Goal: Task Accomplishment & Management: Use online tool/utility

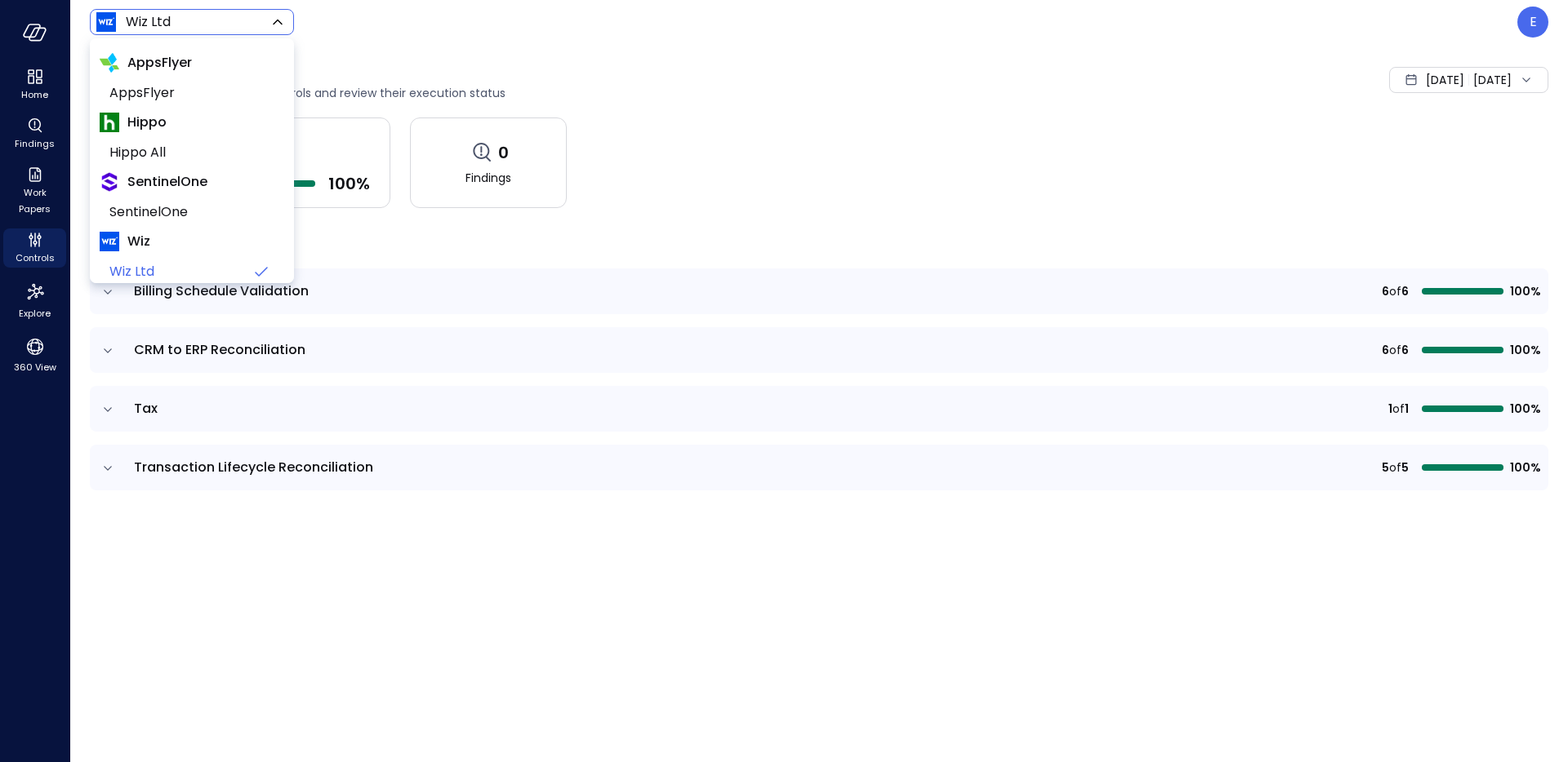
click at [172, 25] on body "Home Findings Work Papers Controls Explore 360 View Wiz Ltd ****** ​ E Controls…" at bounding box center [784, 381] width 1568 height 762
click at [159, 151] on span "Hippo All" at bounding box center [190, 153] width 162 height 20
type input "*******"
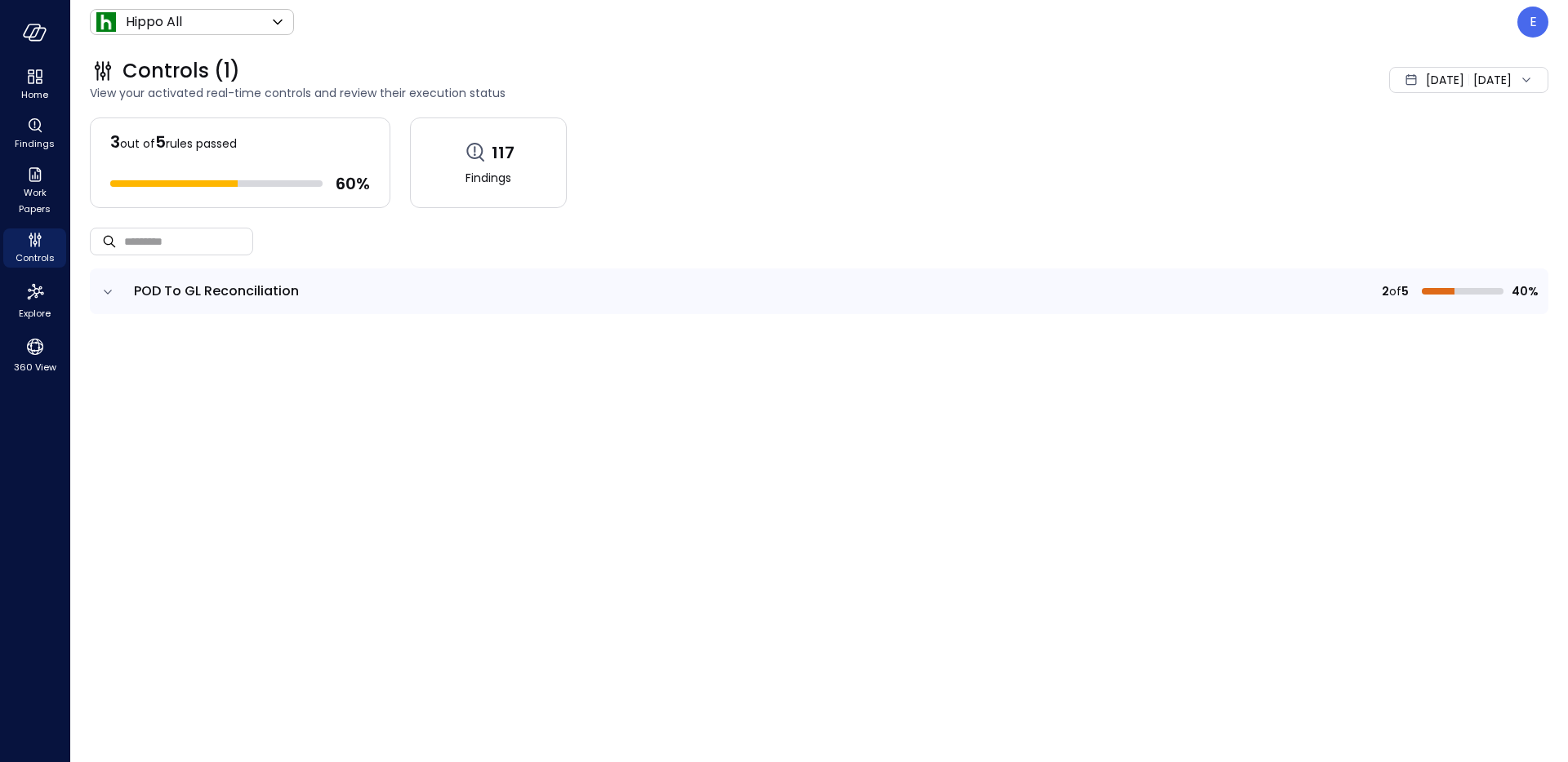
click at [102, 294] on icon "expand row" at bounding box center [108, 292] width 16 height 16
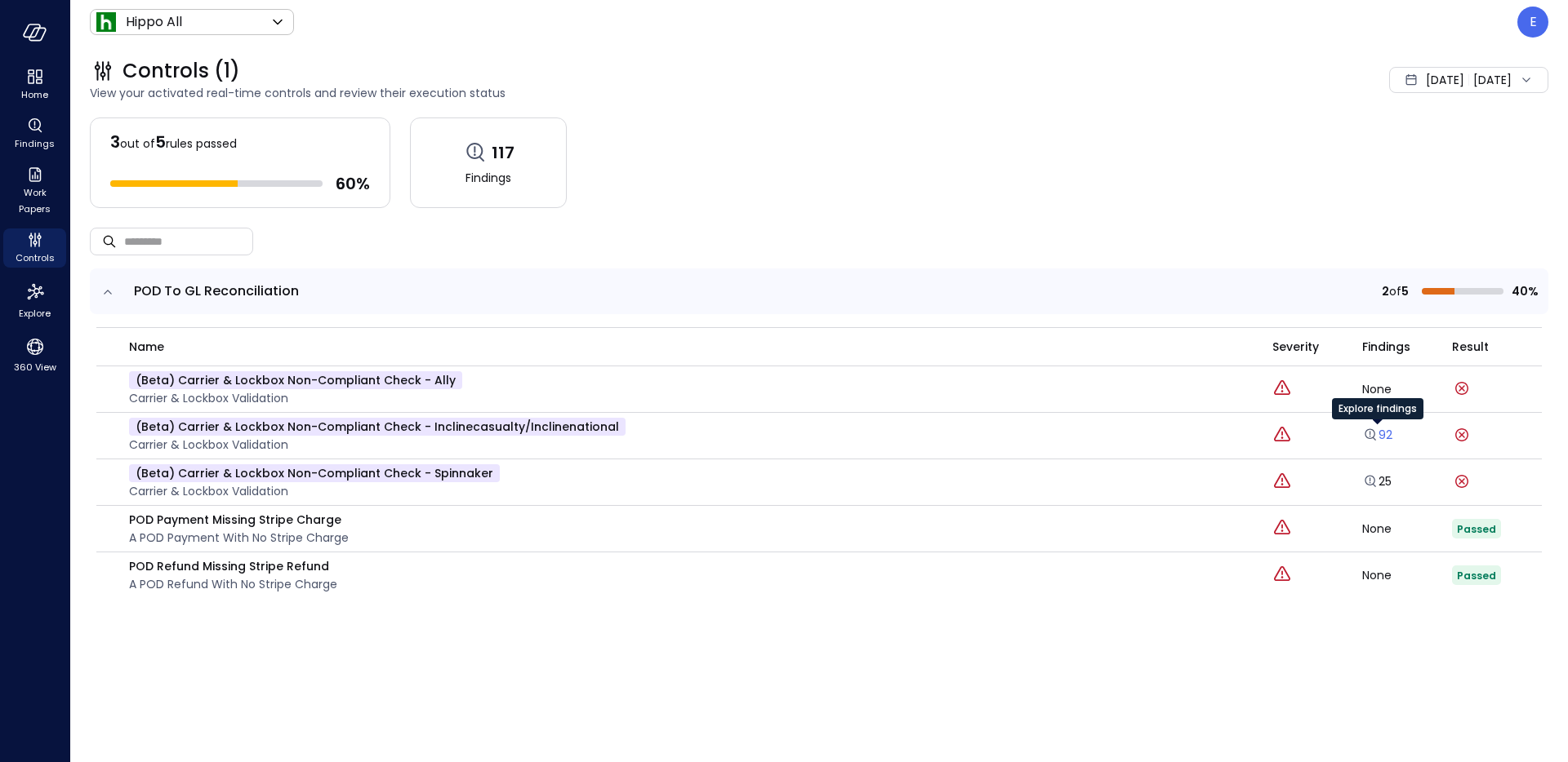
click at [1381, 434] on link "92" at bounding box center [1377, 435] width 30 height 16
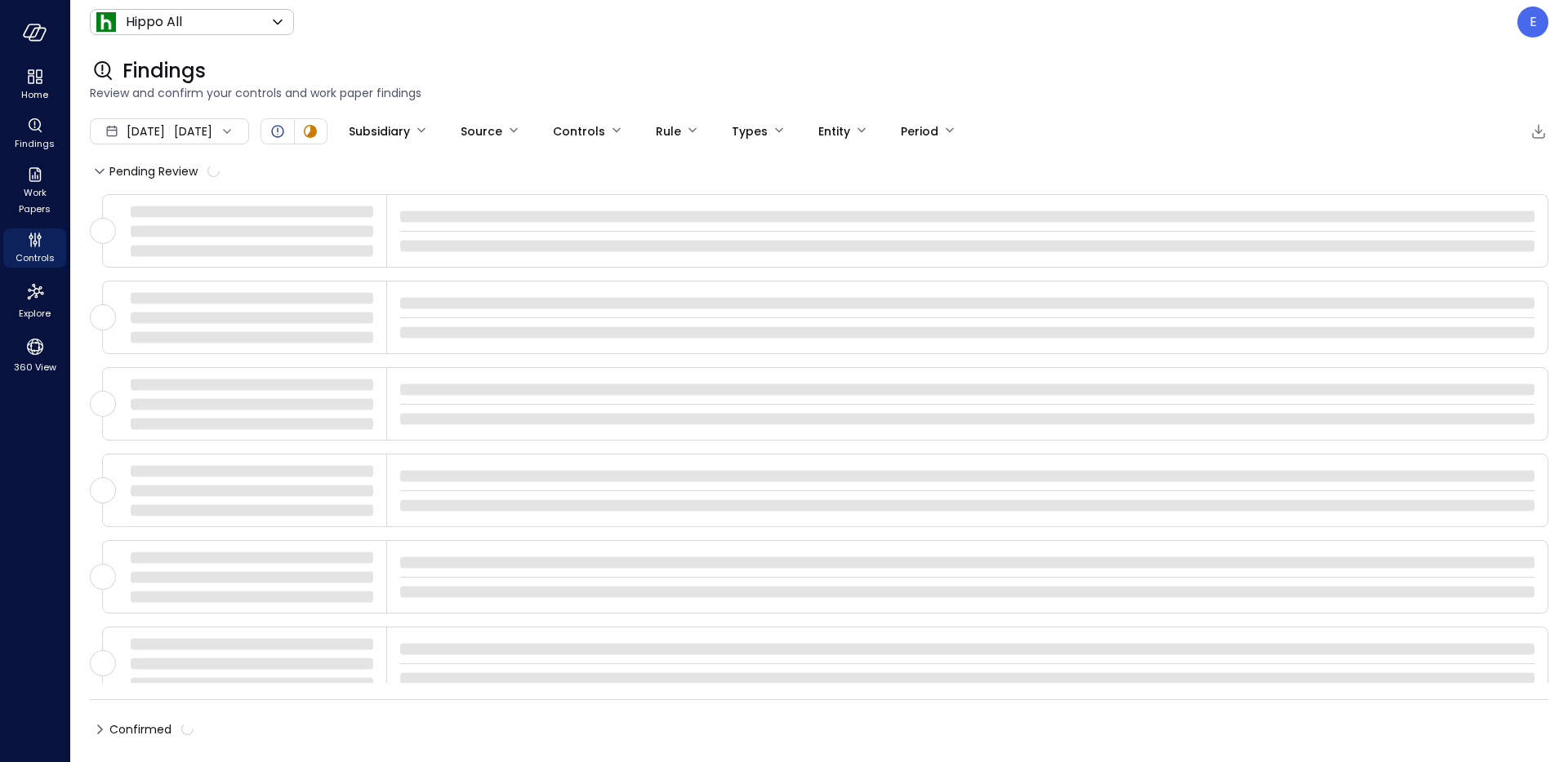
type input "****"
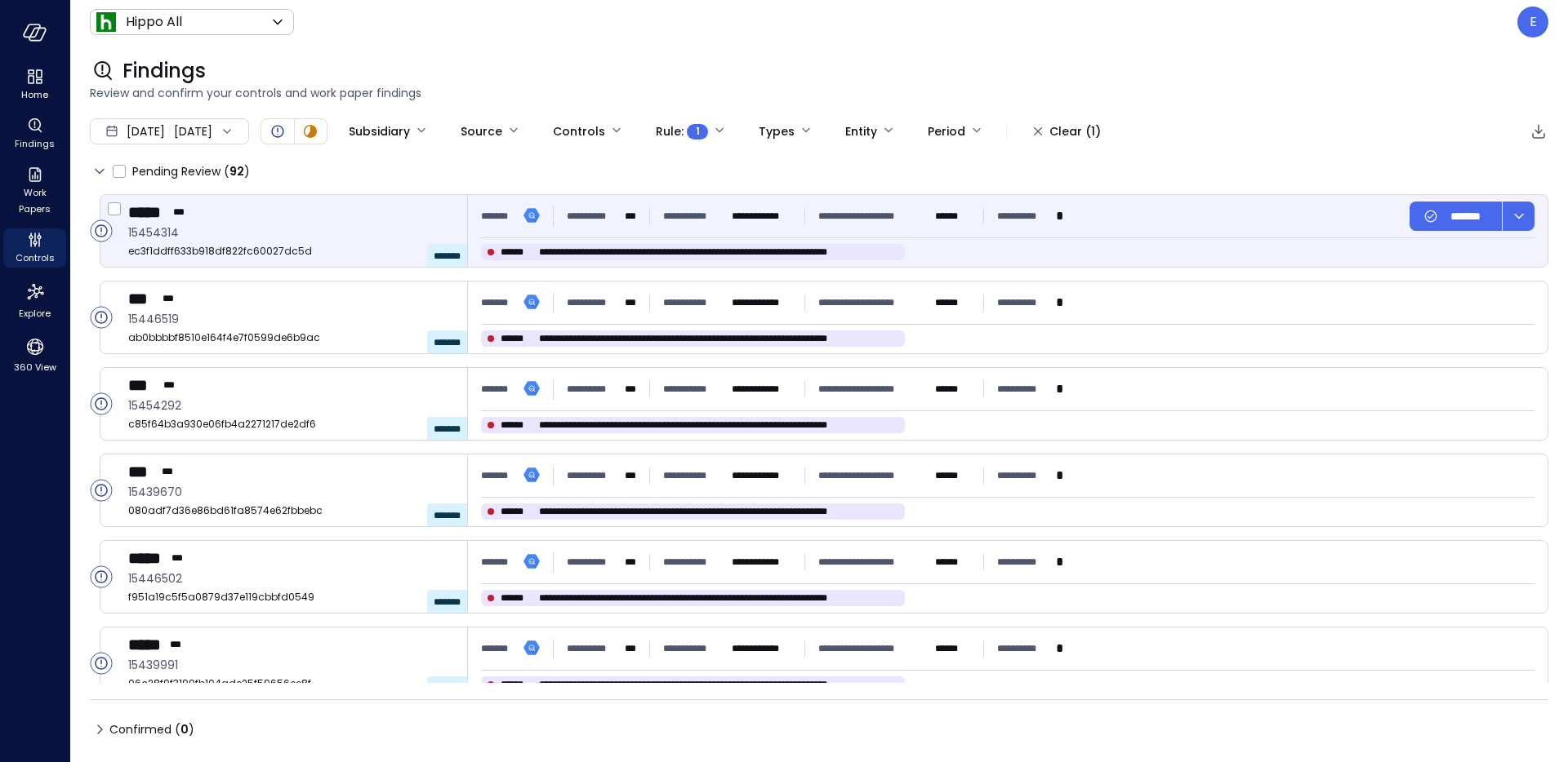
click at [633, 252] on span "**********" at bounding box center [719, 252] width 360 height 16
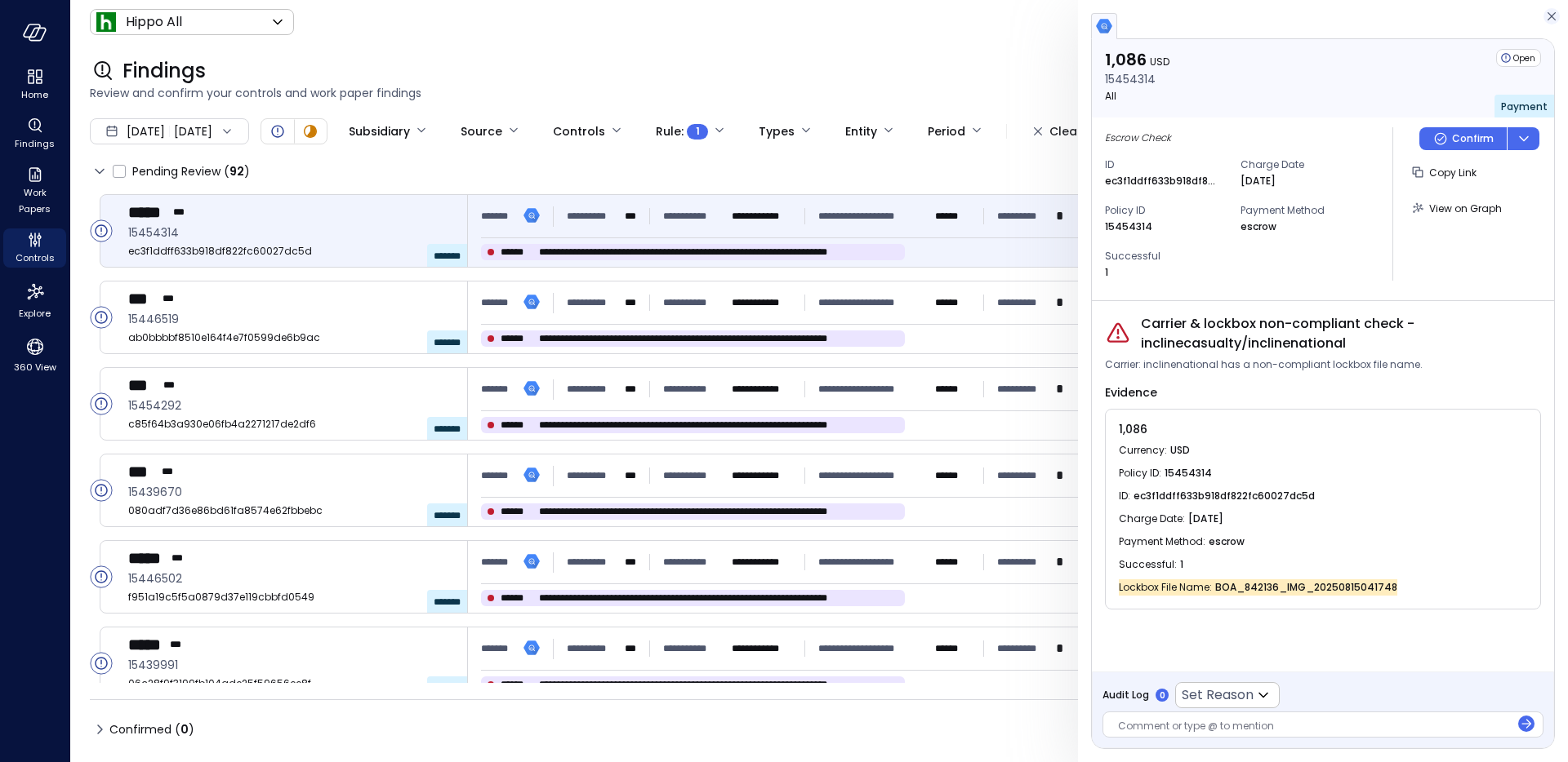
click at [1552, 20] on icon "button" at bounding box center [1552, 16] width 16 height 20
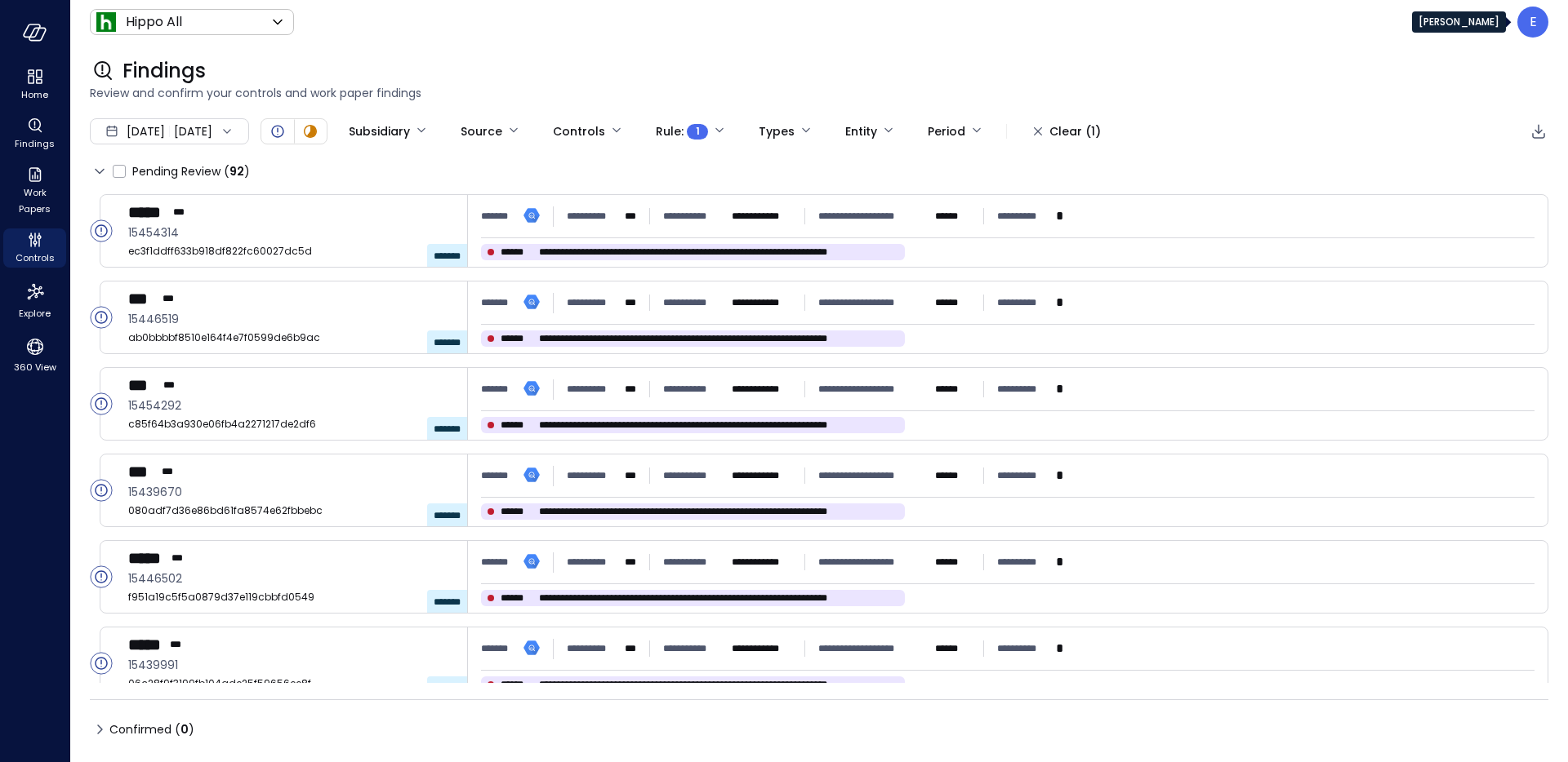
click at [1520, 20] on div "E" at bounding box center [1533, 22] width 31 height 31
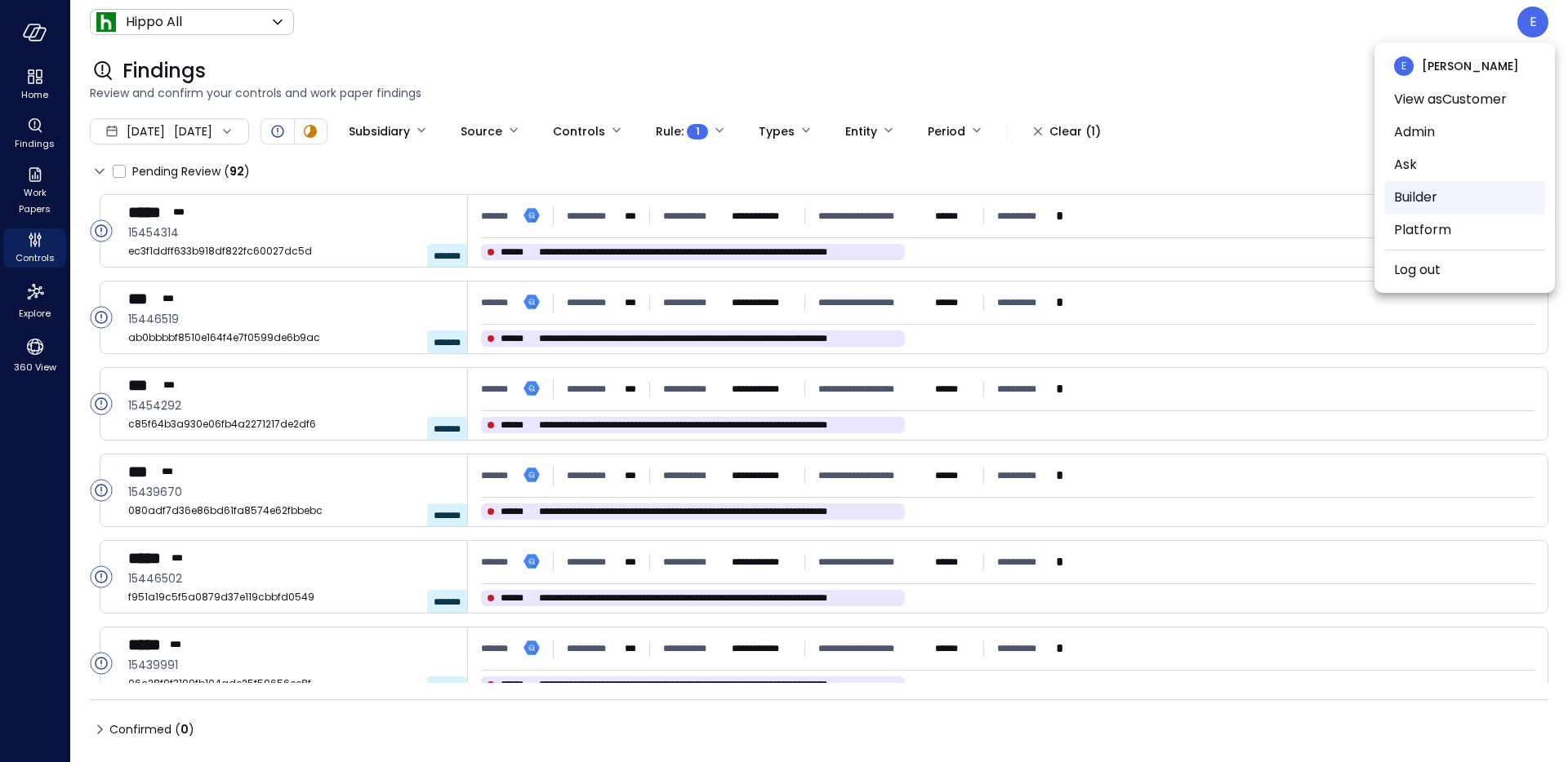
click at [1415, 198] on li "Builder" at bounding box center [1464, 198] width 161 height 33
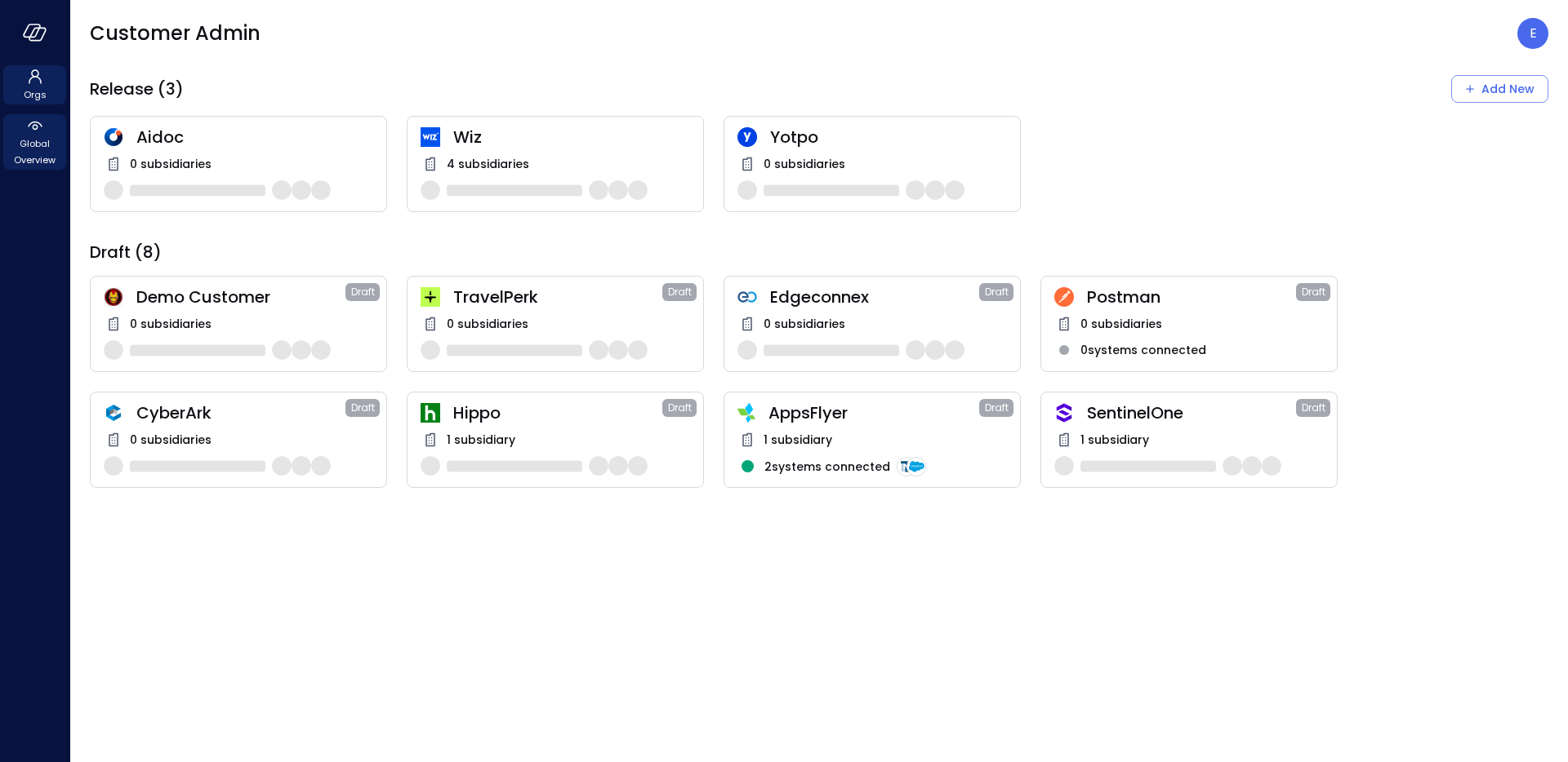
click at [36, 149] on span "Global Overview" at bounding box center [34, 152] width 50 height 33
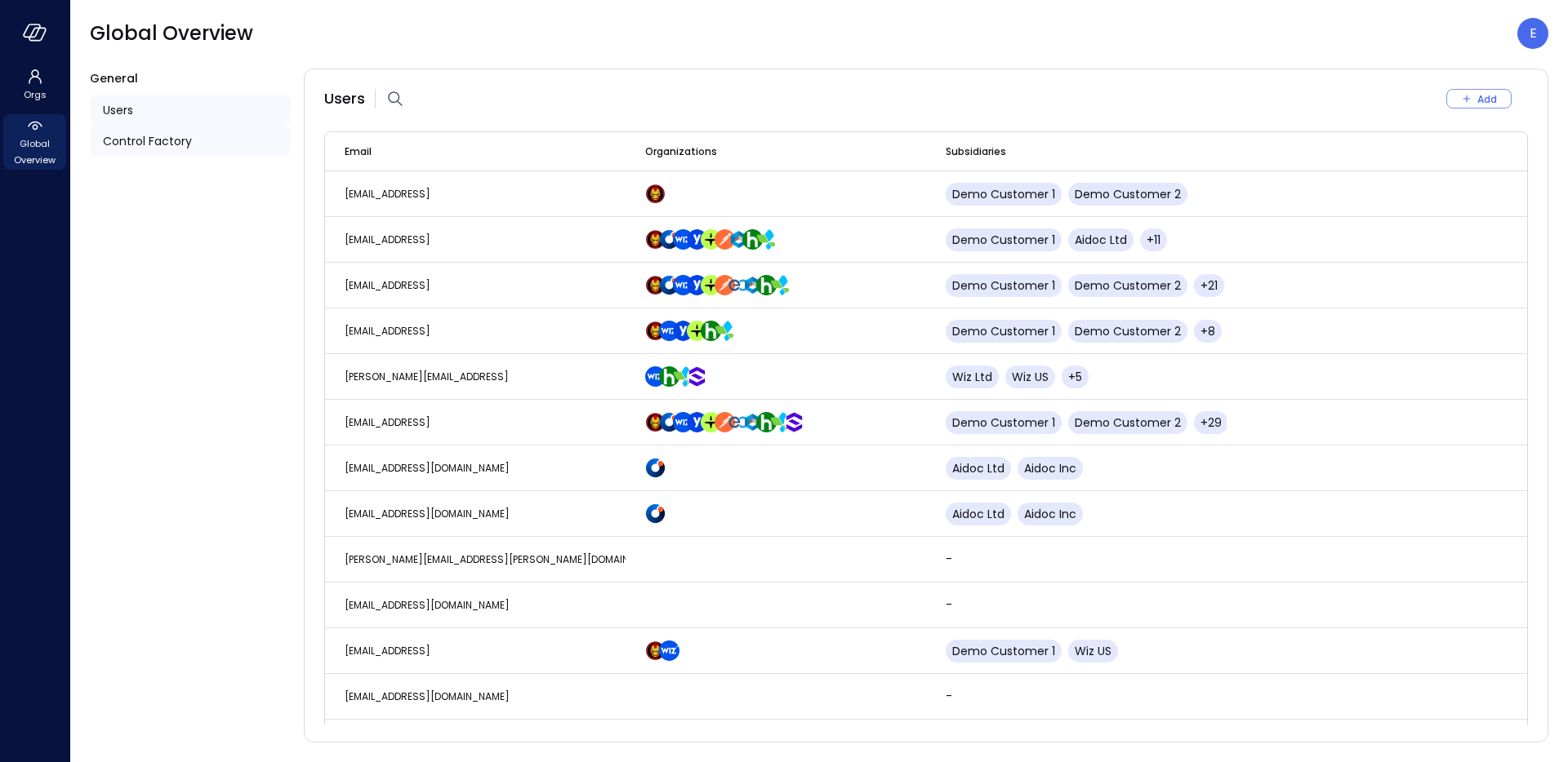
click at [168, 141] on span "Control Factory" at bounding box center [147, 141] width 89 height 18
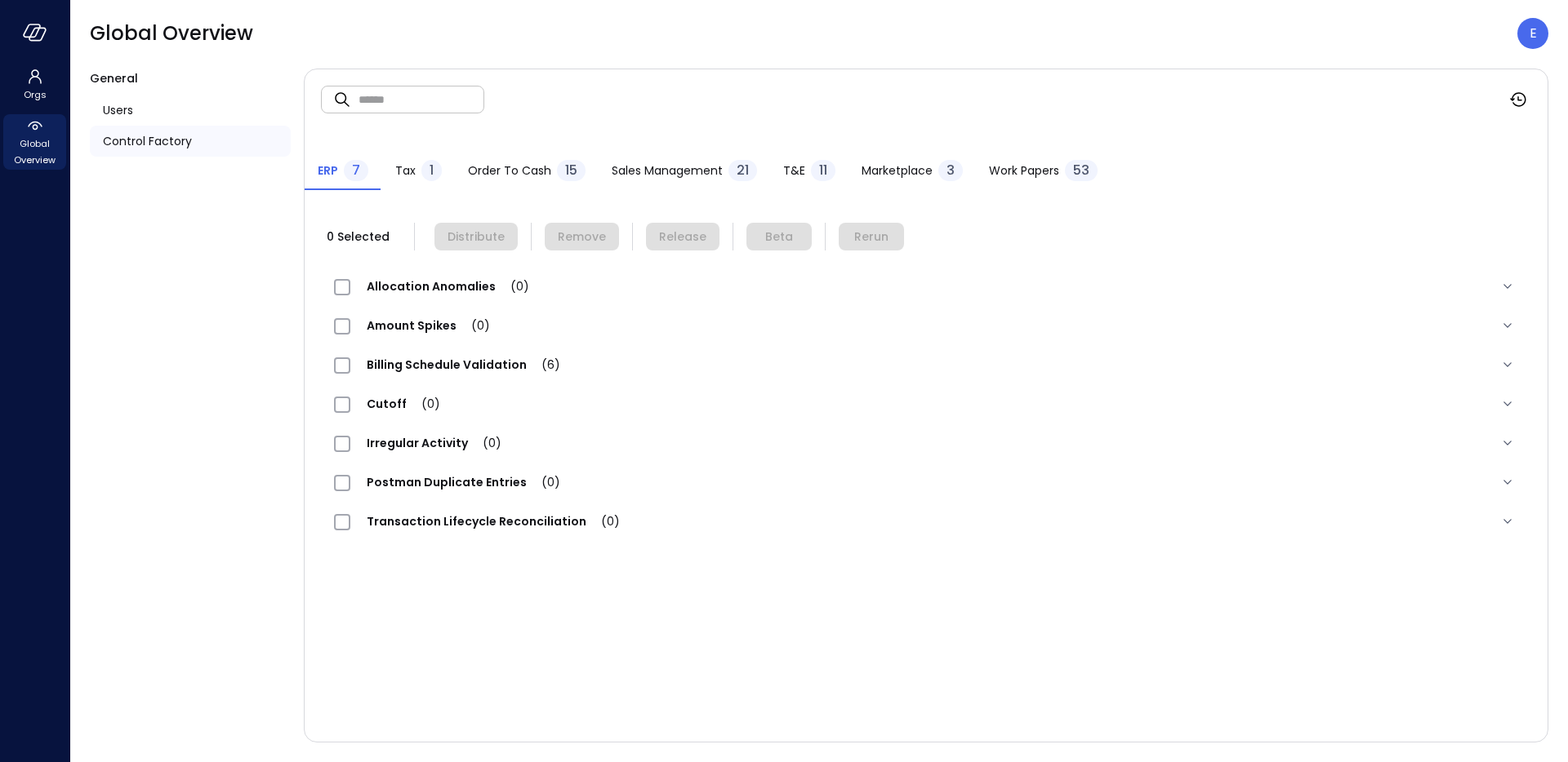
click at [1036, 174] on span "Work Papers" at bounding box center [1024, 171] width 70 height 18
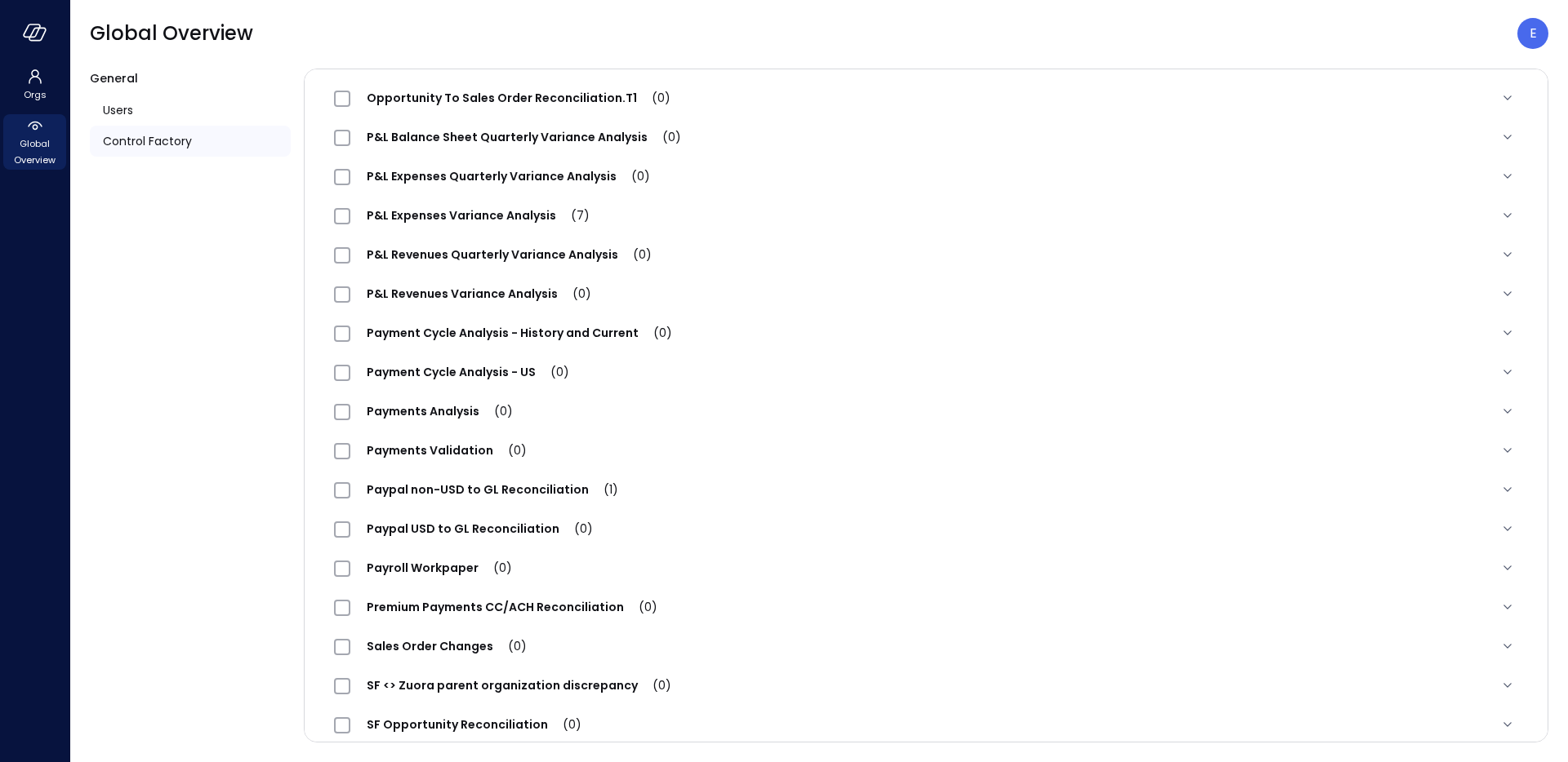
scroll to position [1174, 0]
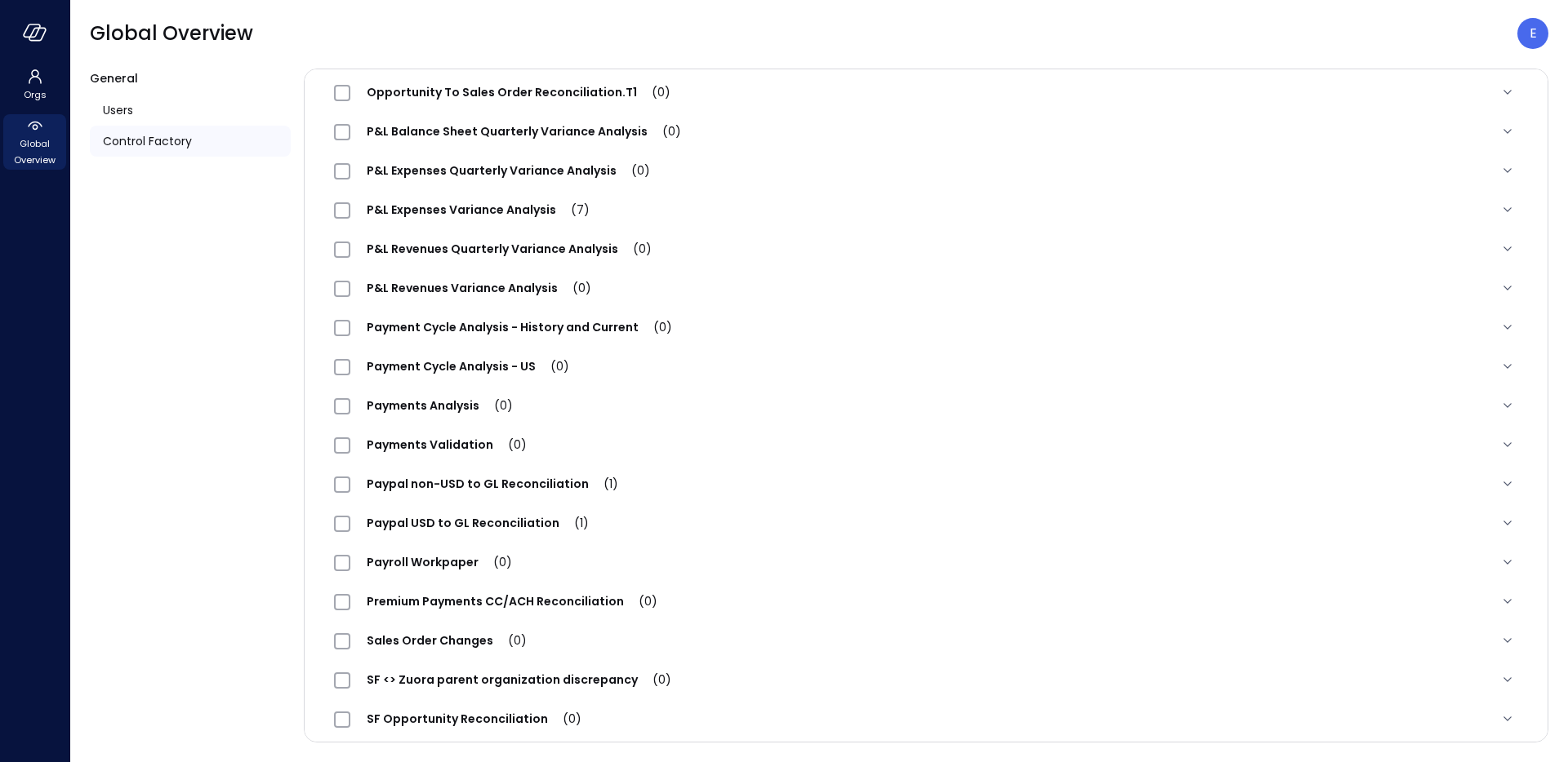
click at [460, 600] on span "Premium Payments CC/ACH Reconciliation (0)" at bounding box center [512, 602] width 324 height 16
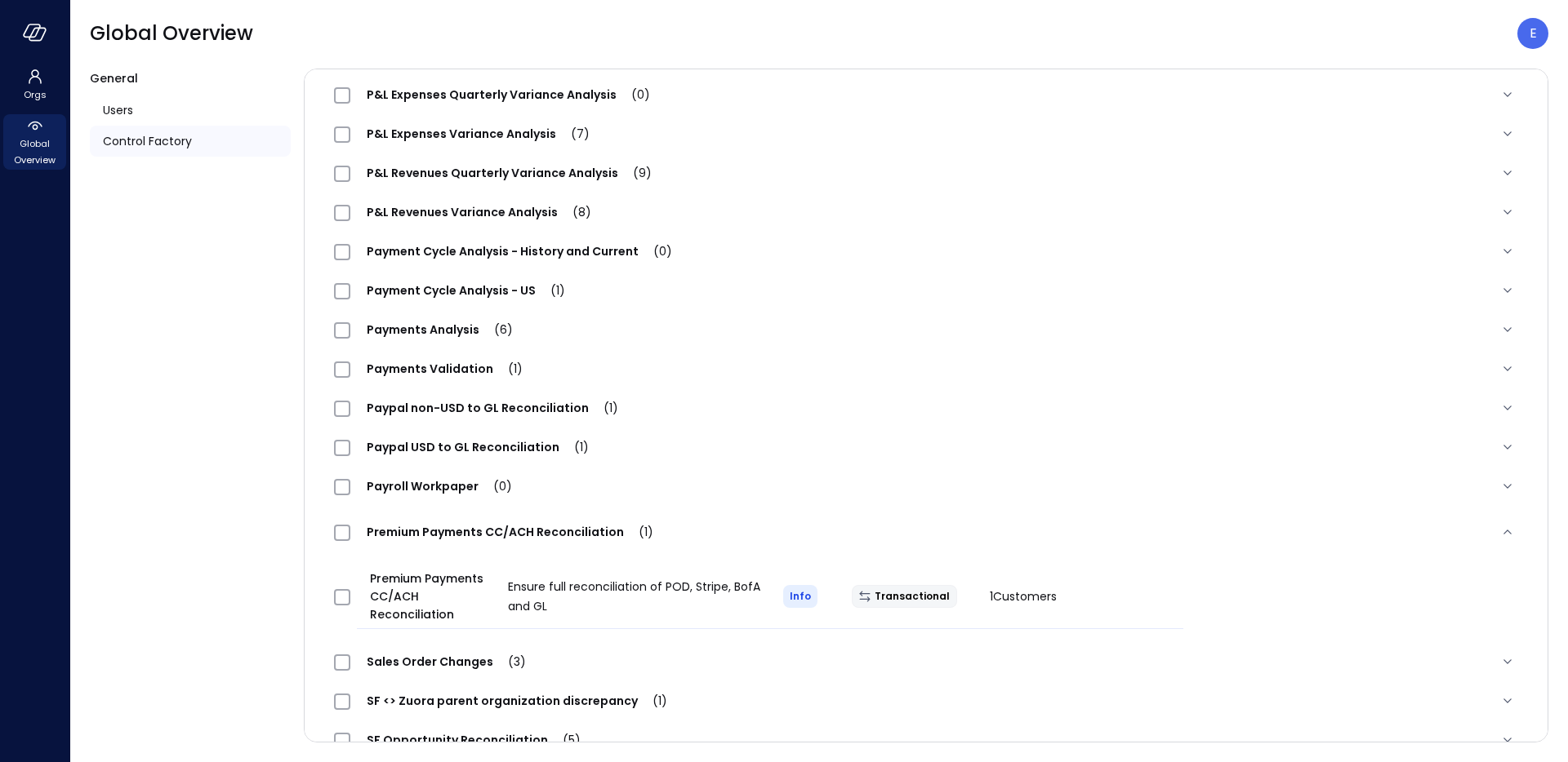
scroll to position [1259, 0]
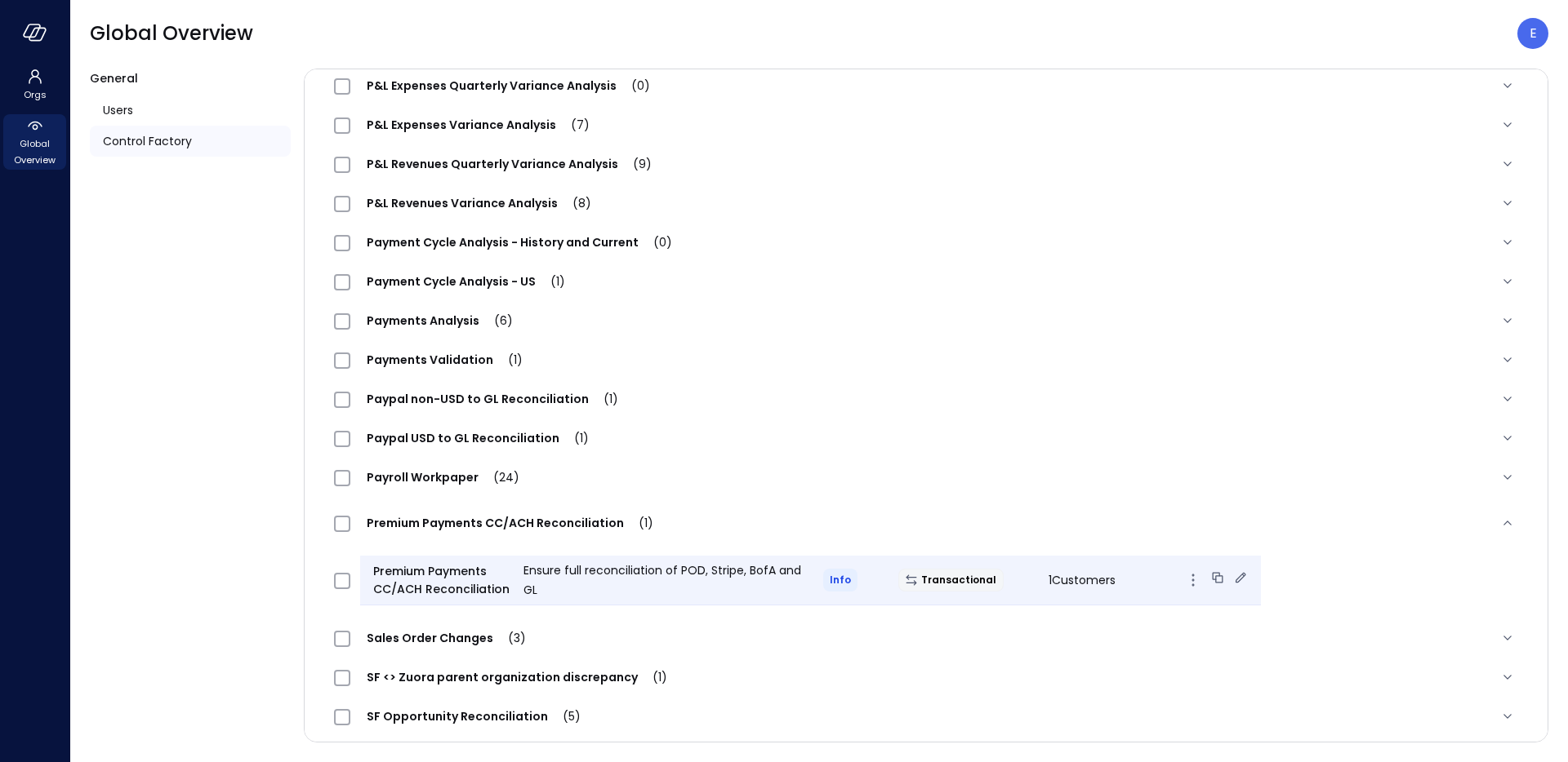
click at [1232, 576] on icon at bounding box center [1240, 578] width 16 height 16
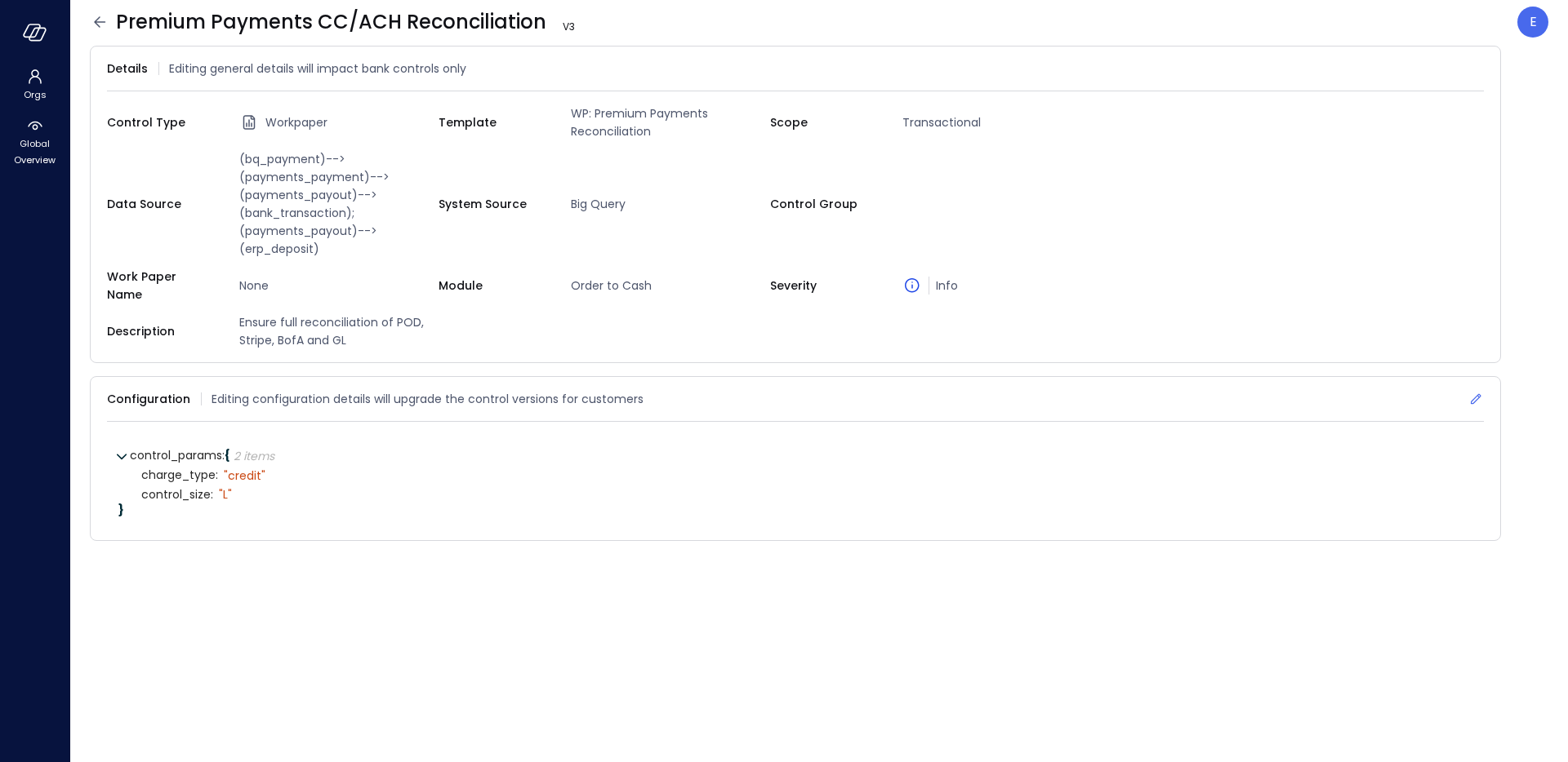
click at [1477, 394] on icon at bounding box center [1476, 399] width 11 height 11
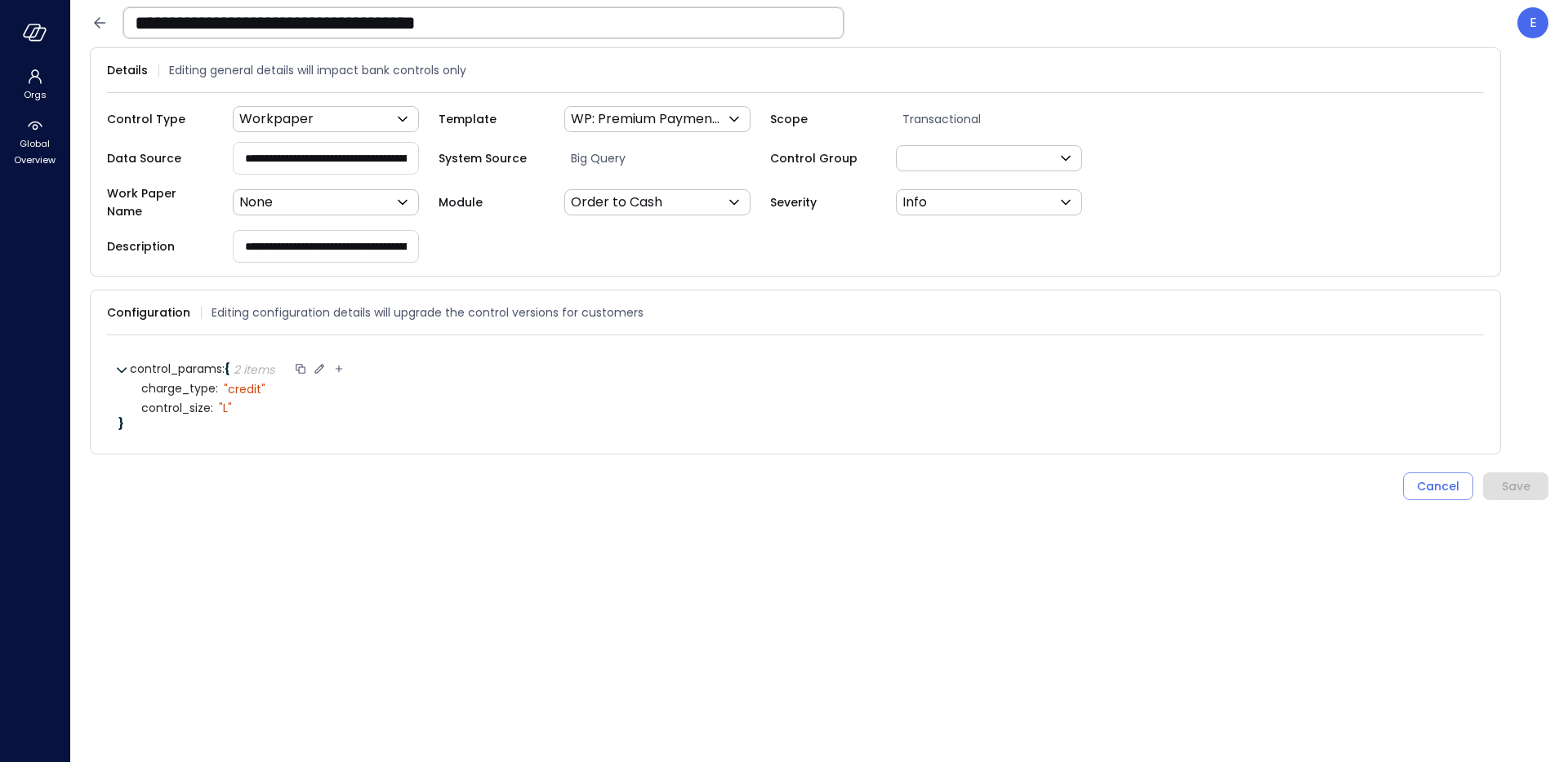
click at [342, 366] on icon at bounding box center [338, 369] width 7 height 7
type input "**********"
click at [294, 420] on icon at bounding box center [295, 427] width 15 height 15
click at [250, 422] on div "null" at bounding box center [252, 428] width 21 height 11
click at [335, 423] on select "****** ****** ******* **** ****** *****" at bounding box center [342, 428] width 75 height 10
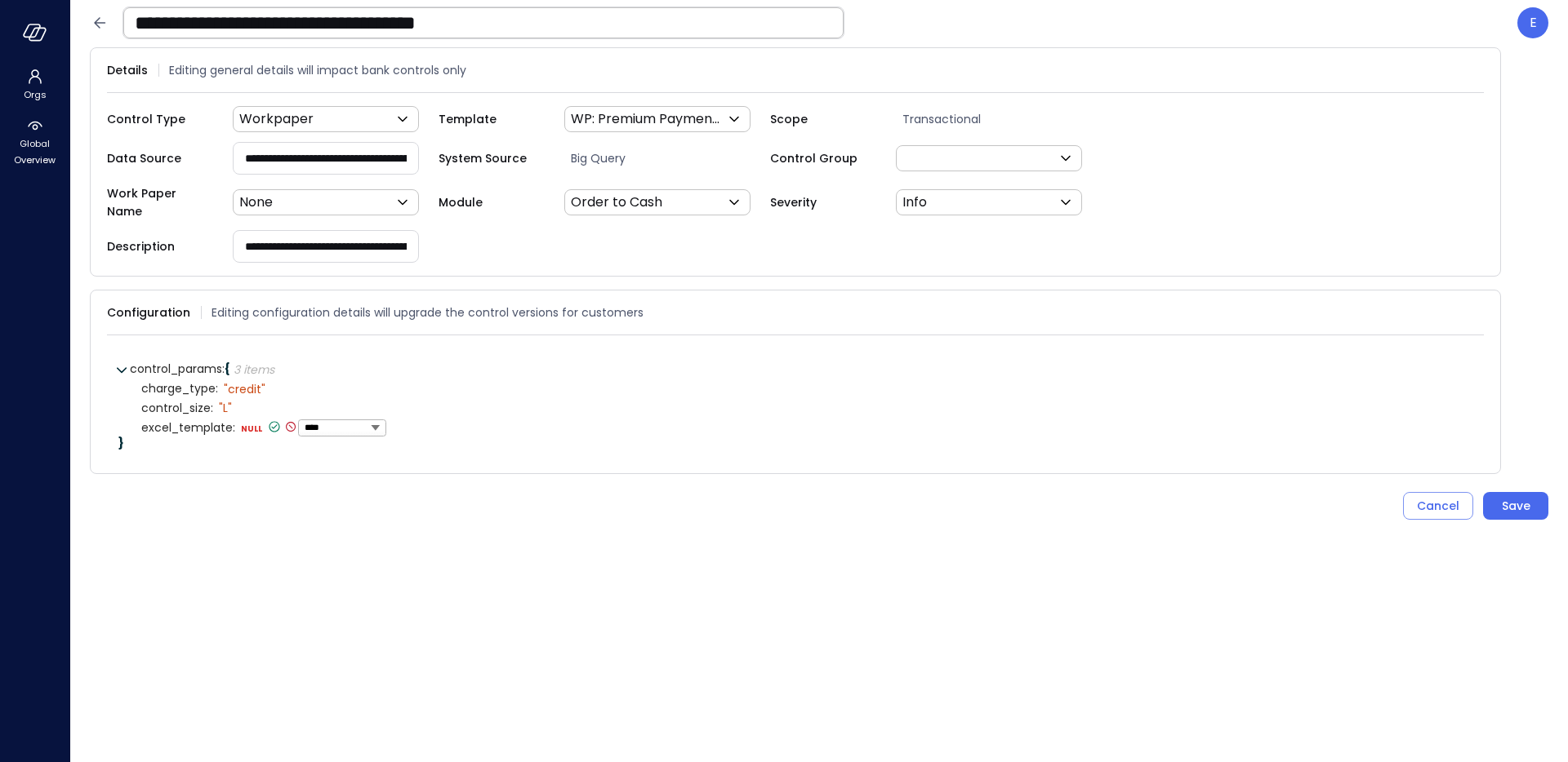
select select "******"
type textarea "**********"
click at [387, 426] on icon at bounding box center [390, 427] width 6 height 4
click at [1518, 497] on div "Save" at bounding box center [1516, 506] width 29 height 20
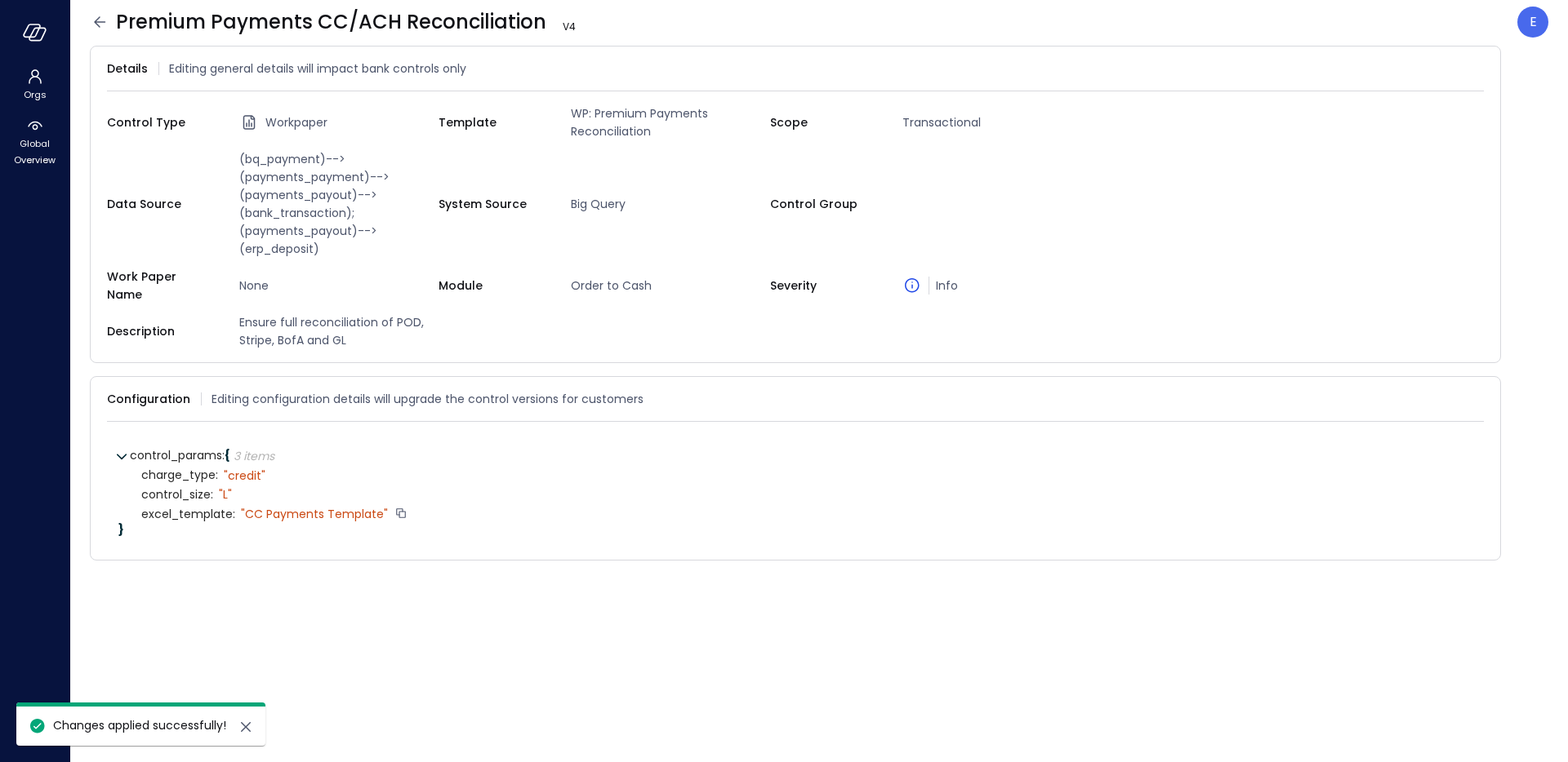
click at [101, 22] on icon at bounding box center [100, 21] width 11 height 11
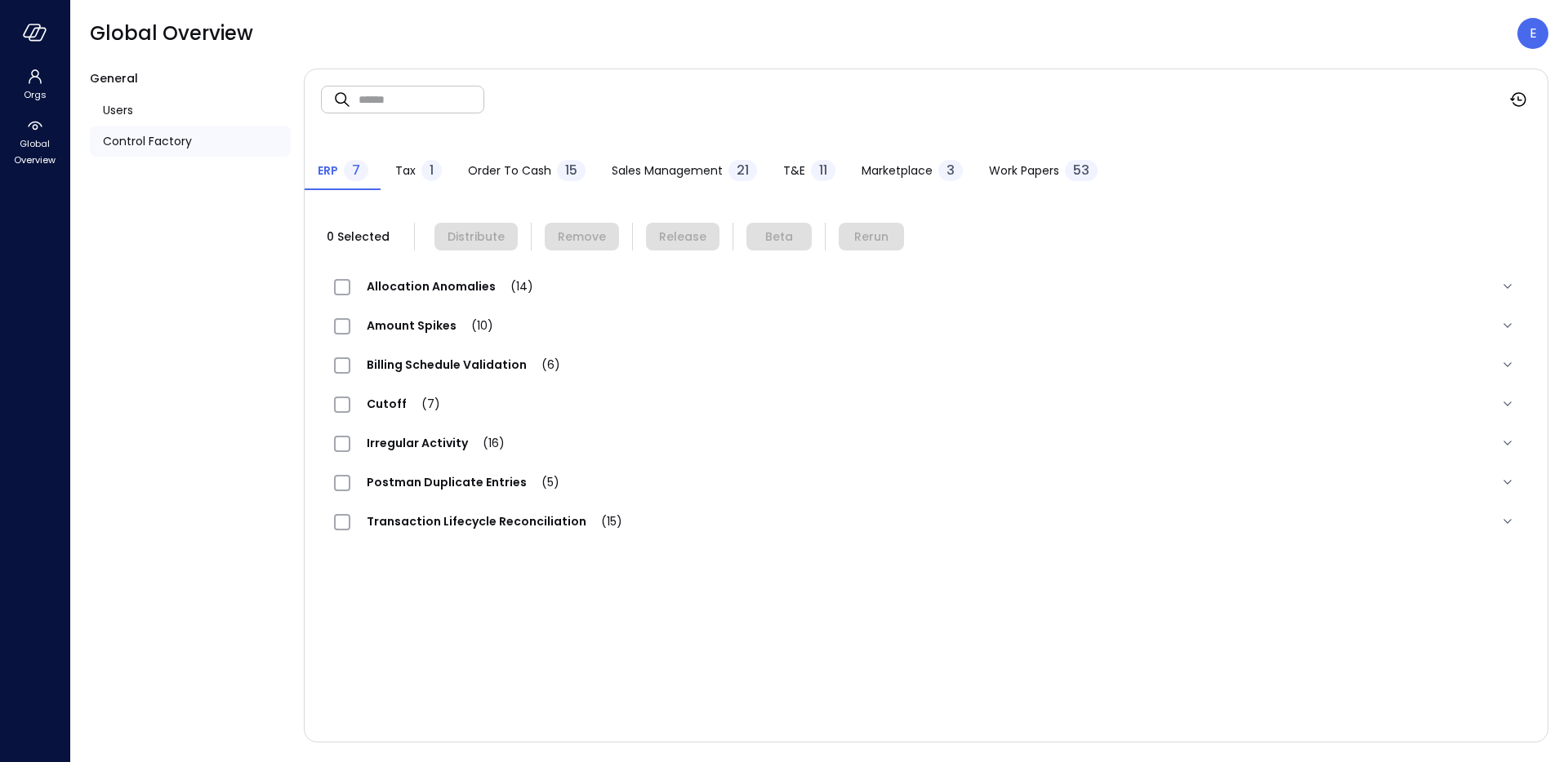
click at [1026, 168] on span "Work Papers" at bounding box center [1024, 171] width 70 height 18
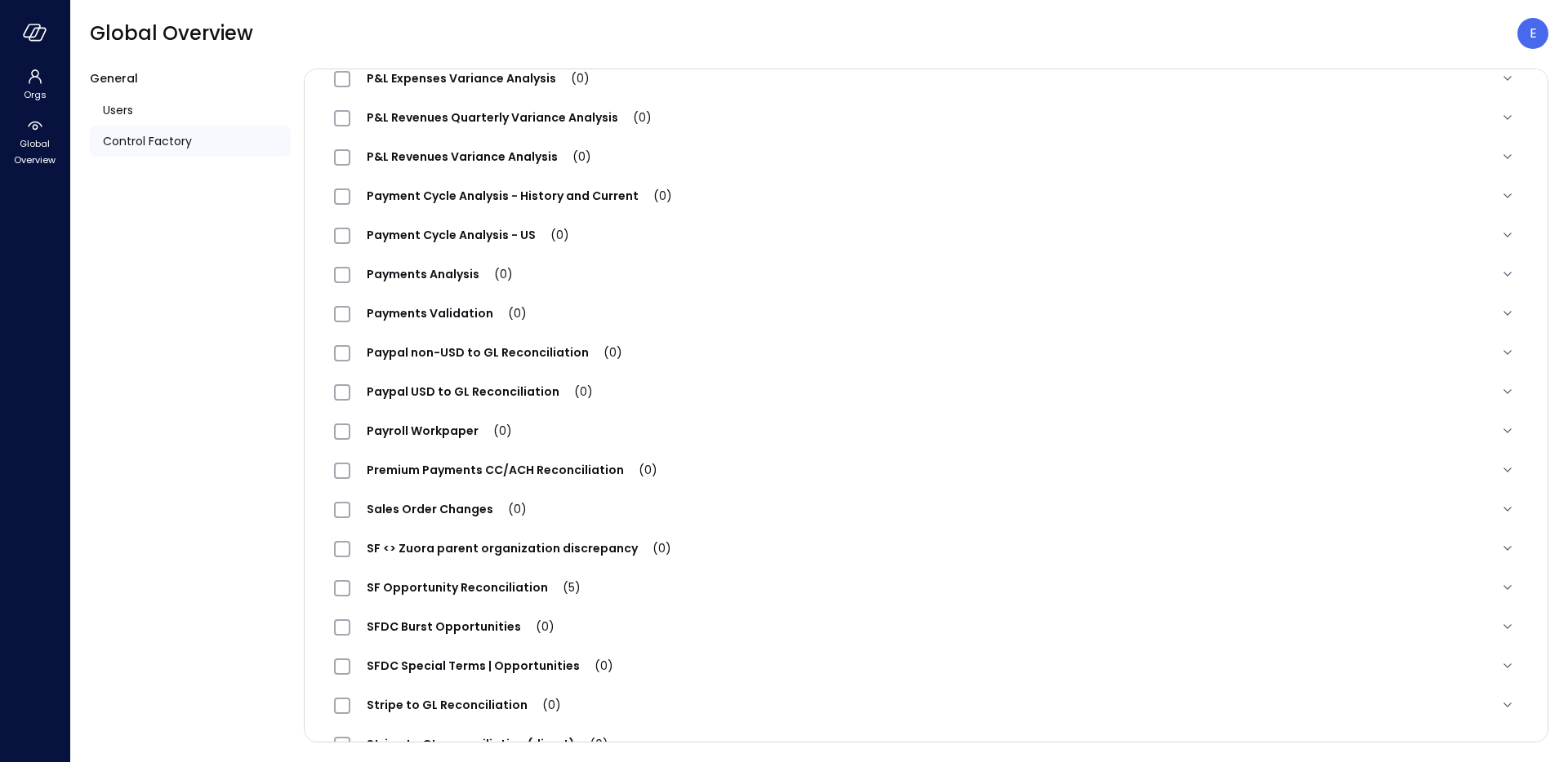
scroll to position [1307, 0]
click at [488, 468] on span "Premium Payments CC/ACH Reconciliation (0)" at bounding box center [512, 469] width 324 height 16
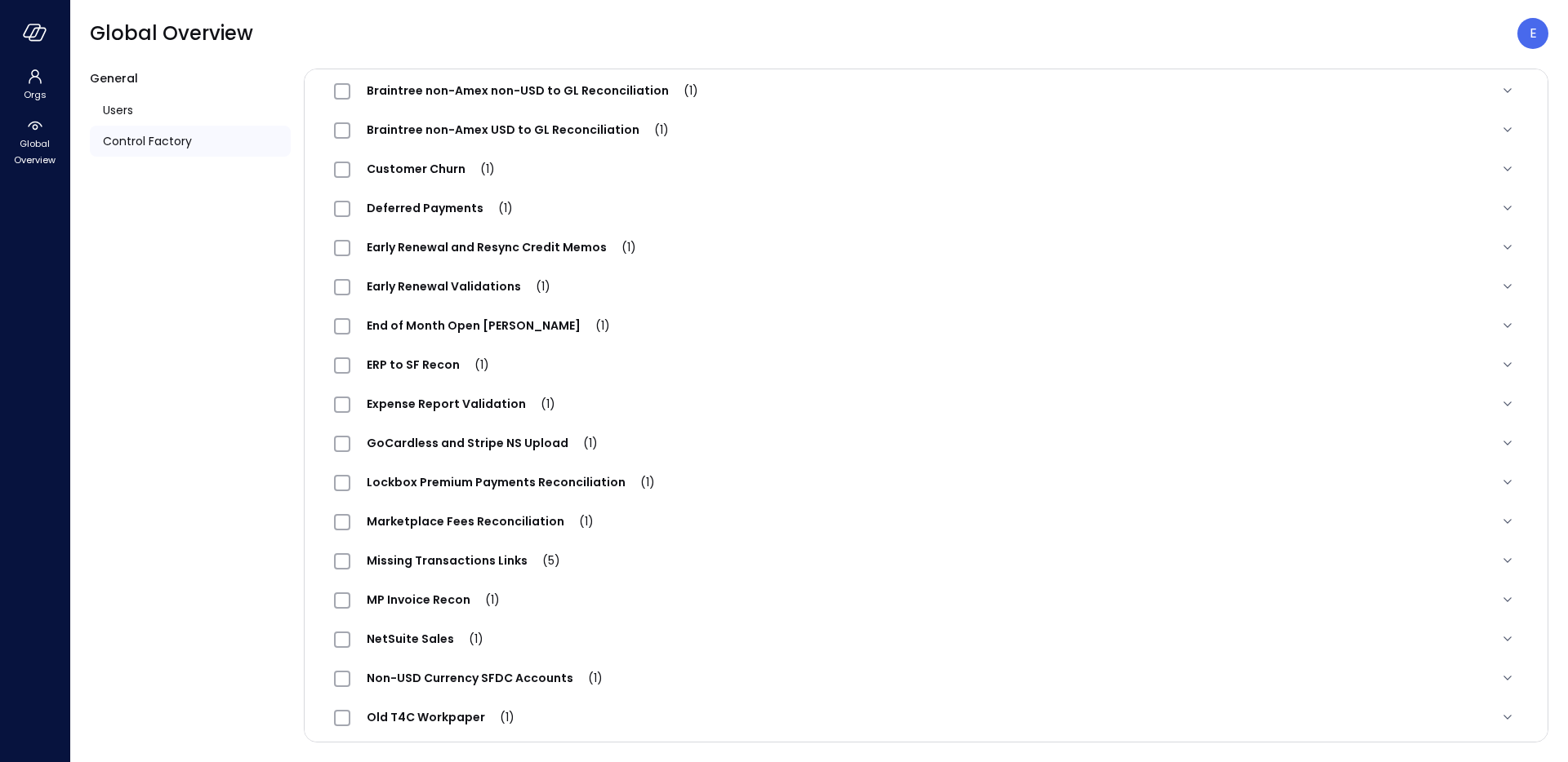
scroll to position [0, 0]
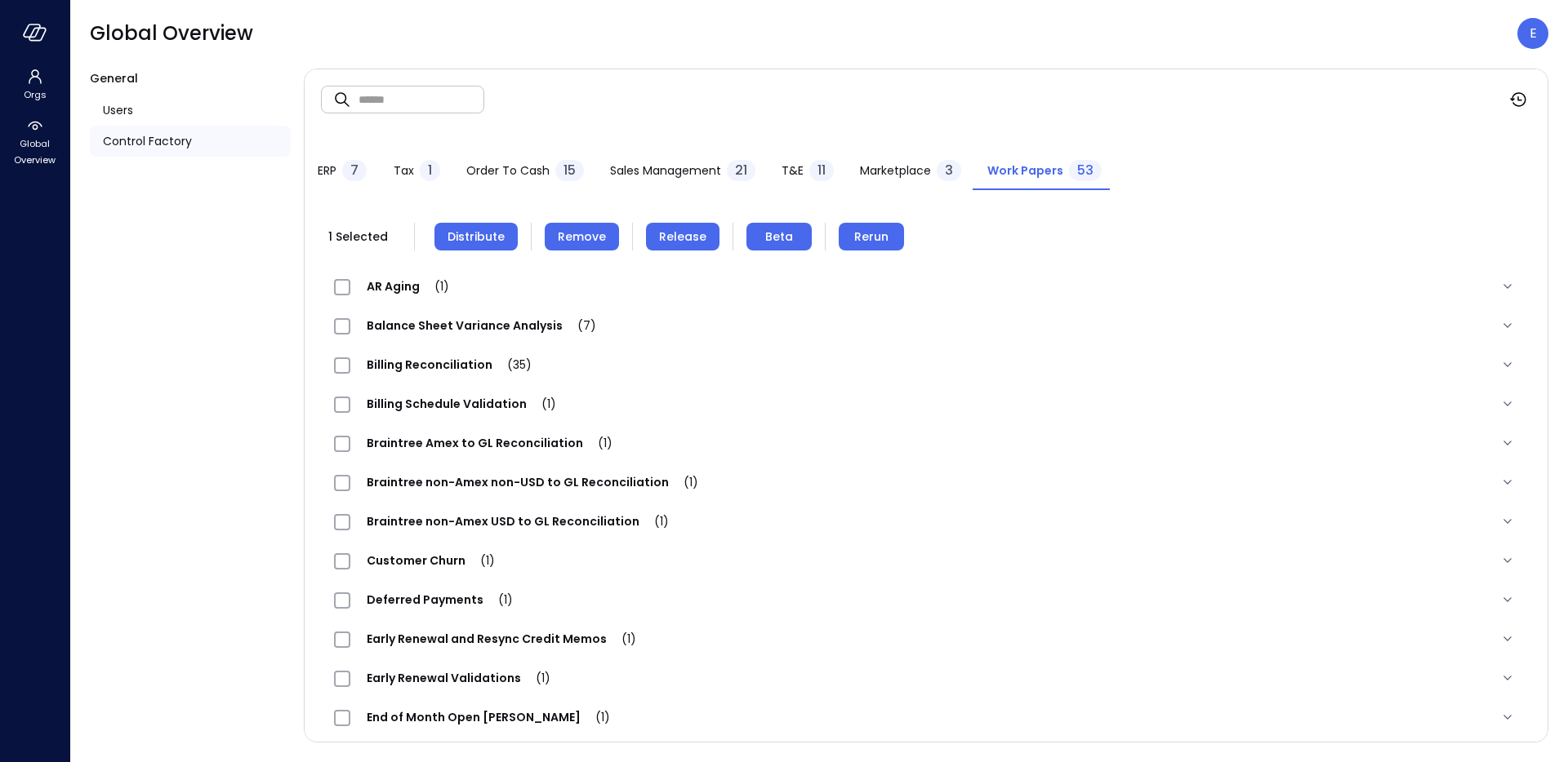
click at [597, 233] on span "Remove" at bounding box center [582, 237] width 48 height 18
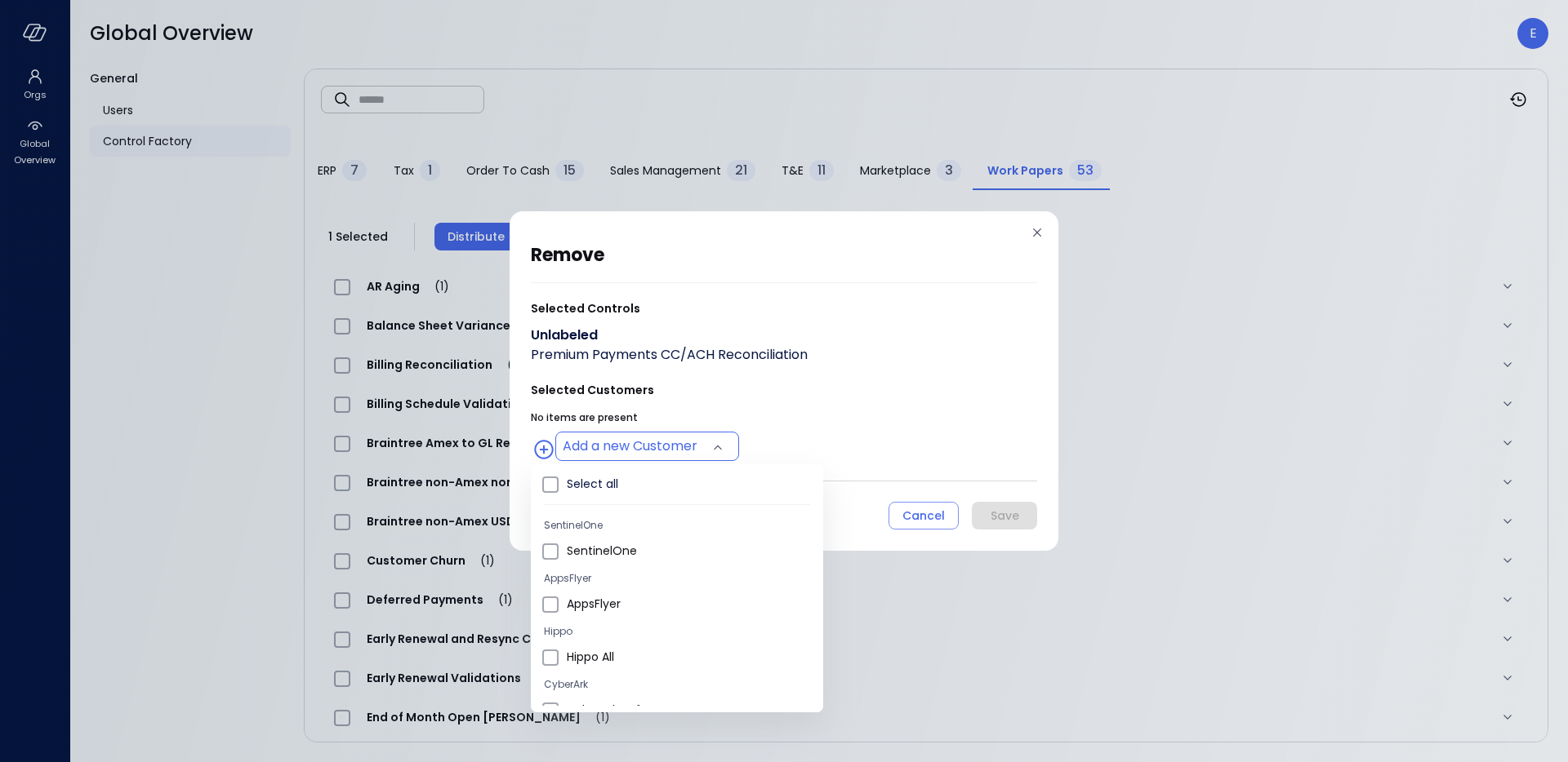
click at [634, 447] on body "Orgs Global Overview Global Overview E General Users Control Factory ​ ​ ERP 7 …" at bounding box center [784, 381] width 1568 height 762
click at [577, 660] on span "Hippo All" at bounding box center [689, 657] width 243 height 17
type input "**********"
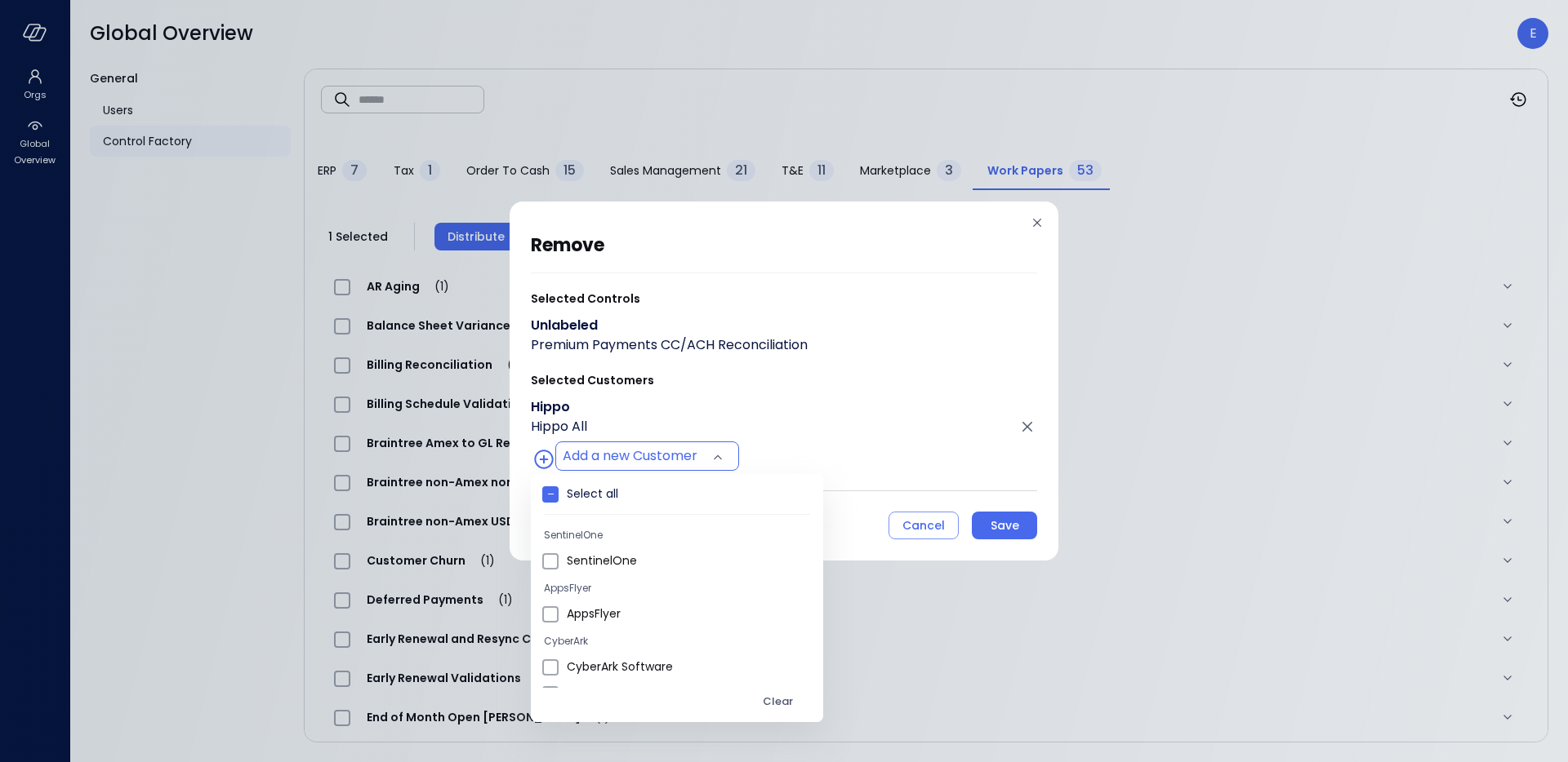
click at [992, 527] on div at bounding box center [784, 381] width 1568 height 762
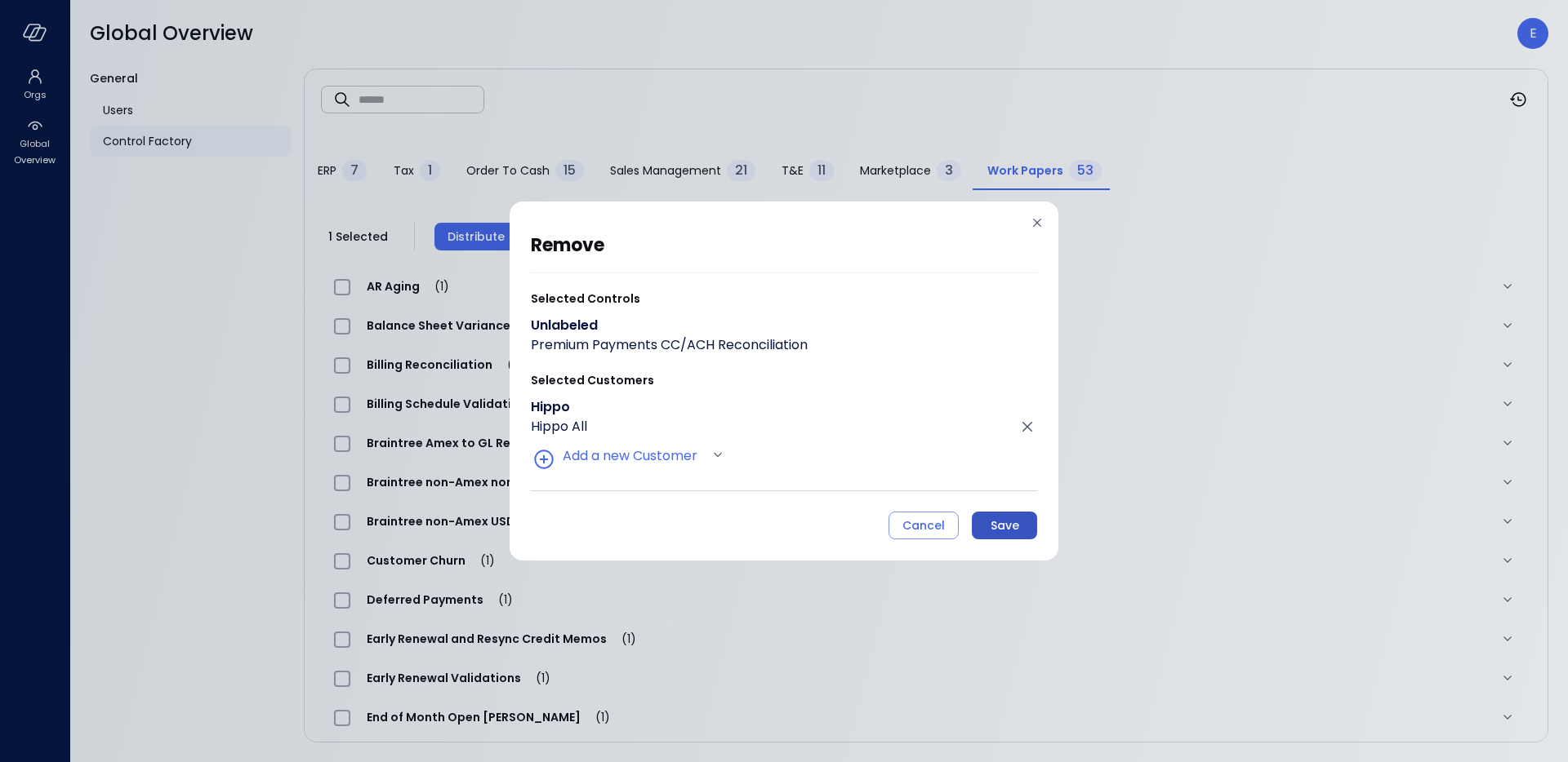
click at [998, 527] on div "Save" at bounding box center [1004, 526] width 29 height 20
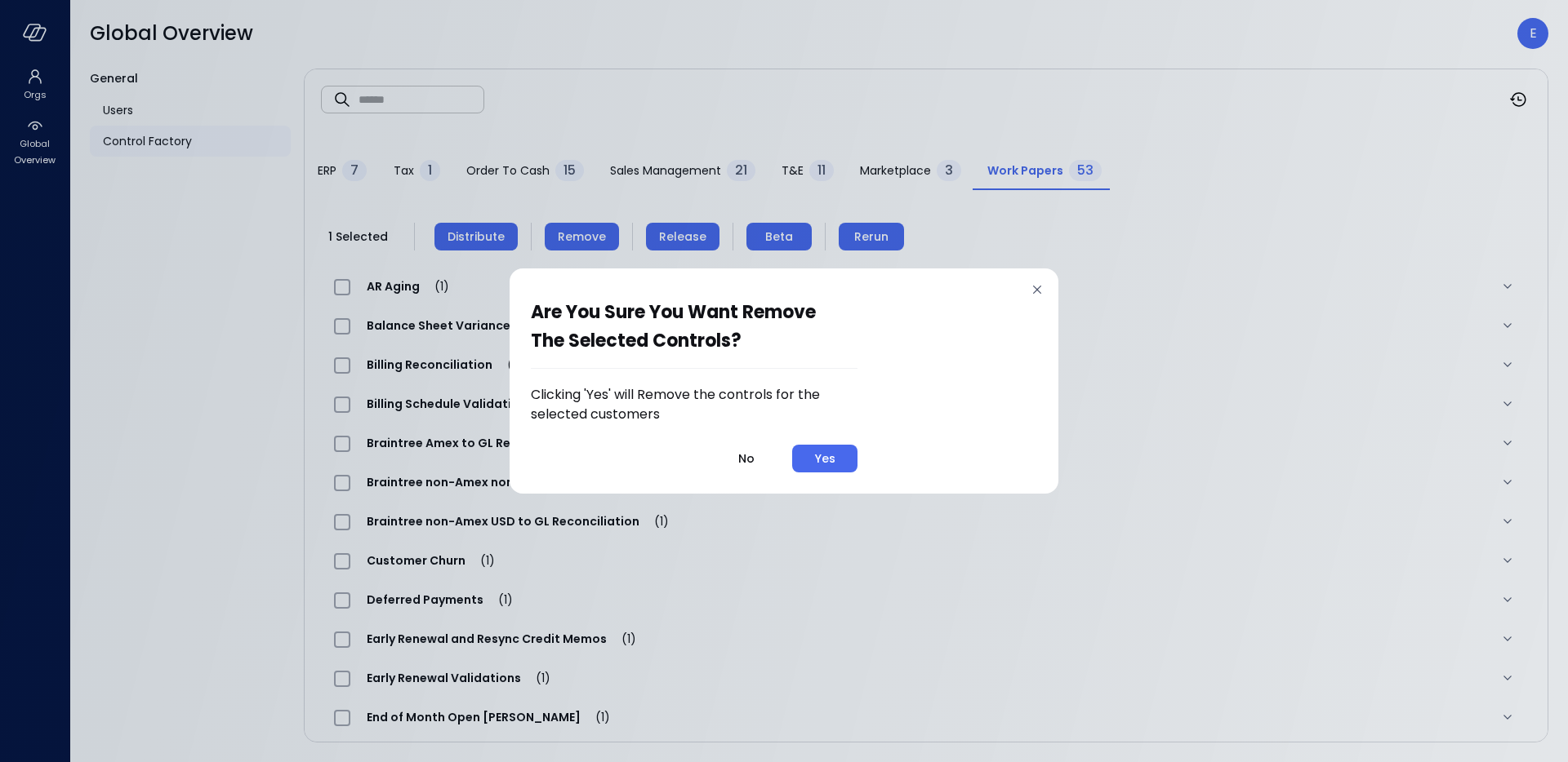
click at [802, 452] on button "Yes" at bounding box center [824, 459] width 65 height 28
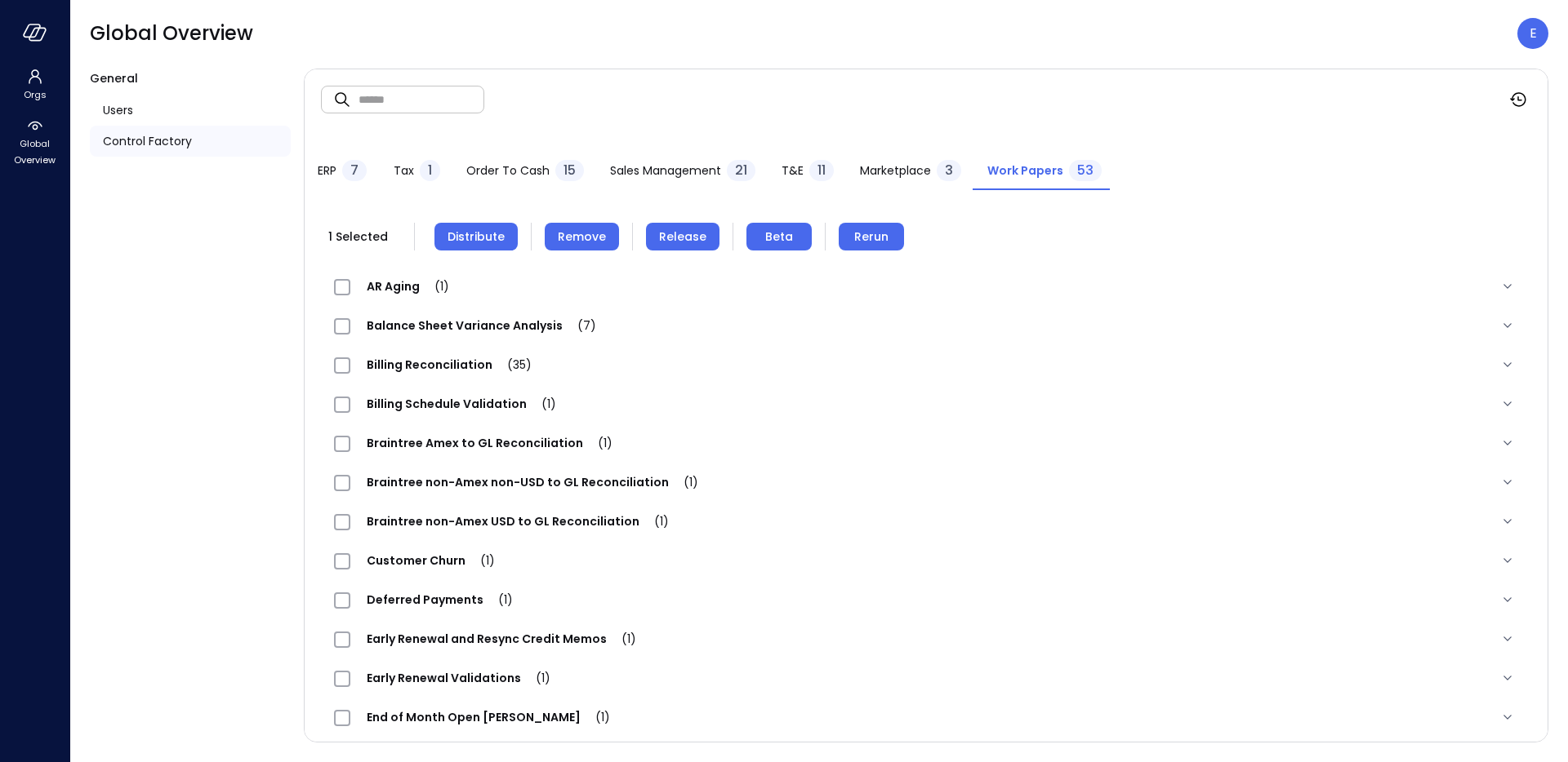
click at [477, 241] on span "Distribute" at bounding box center [476, 237] width 57 height 18
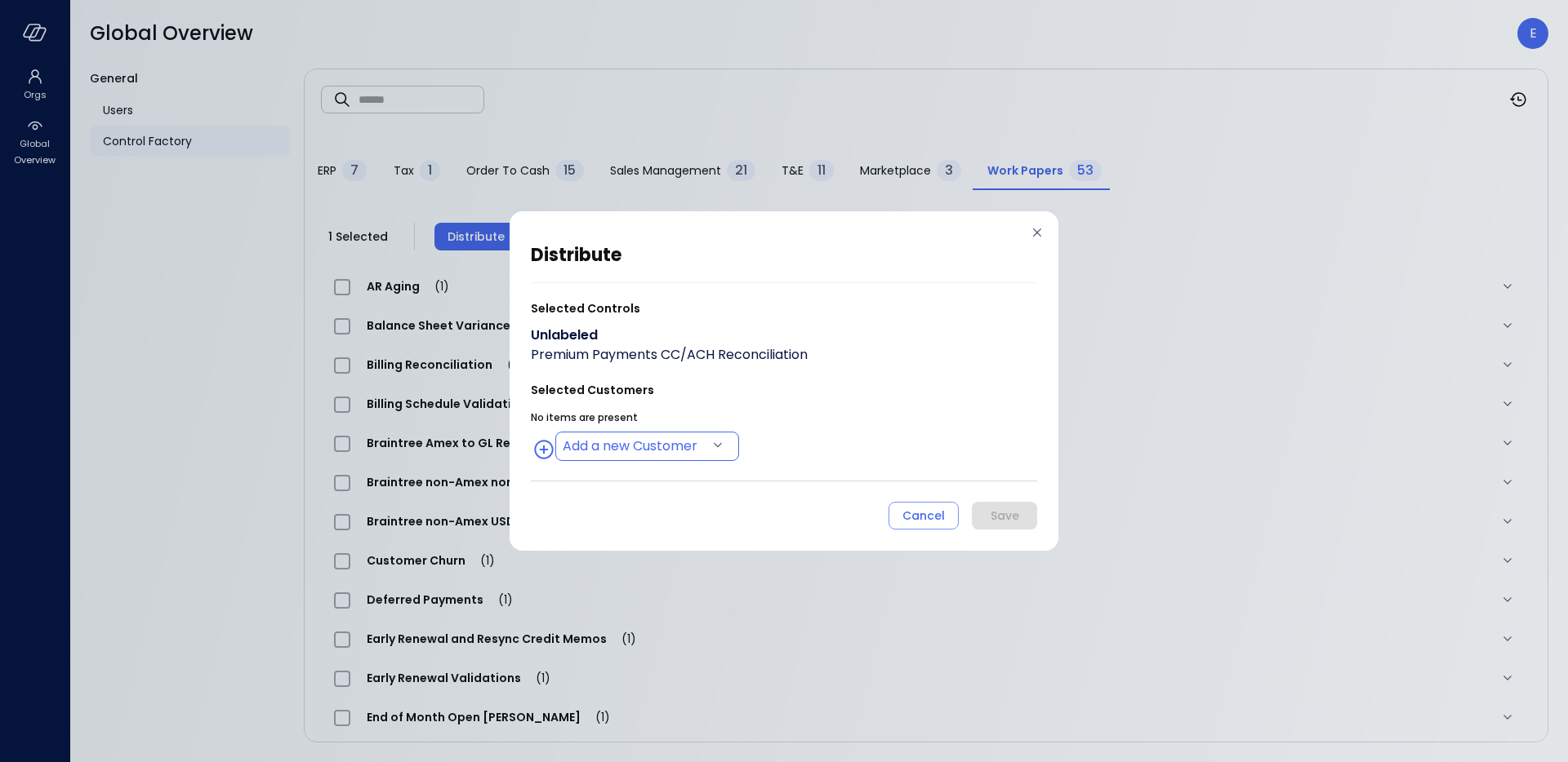
click at [610, 443] on body "Orgs Global Overview Global Overview E General Users Control Factory ​ ​ ERP 7 …" at bounding box center [784, 381] width 1568 height 762
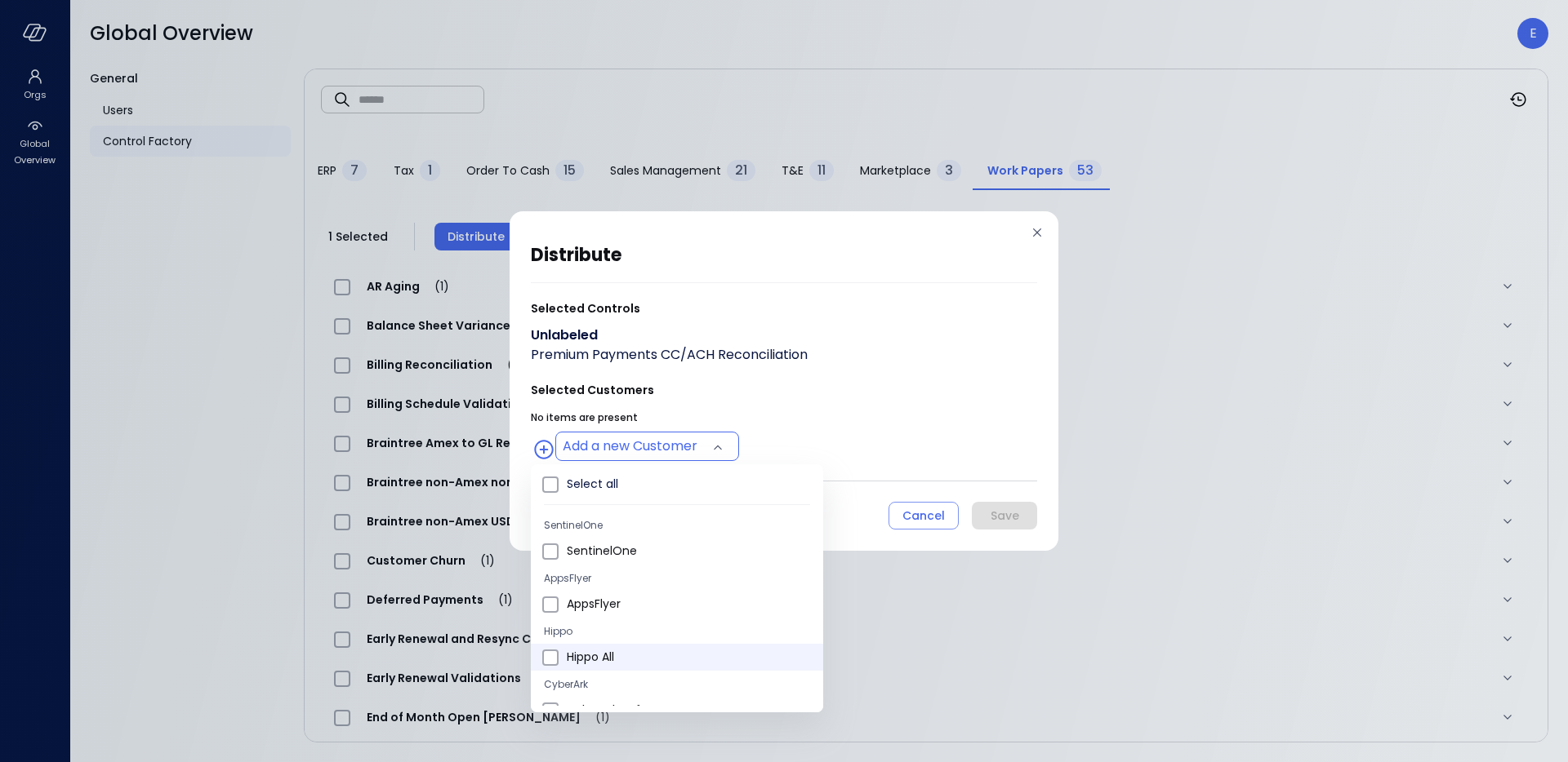
click at [574, 661] on span "Hippo All" at bounding box center [689, 657] width 243 height 17
type input "**********"
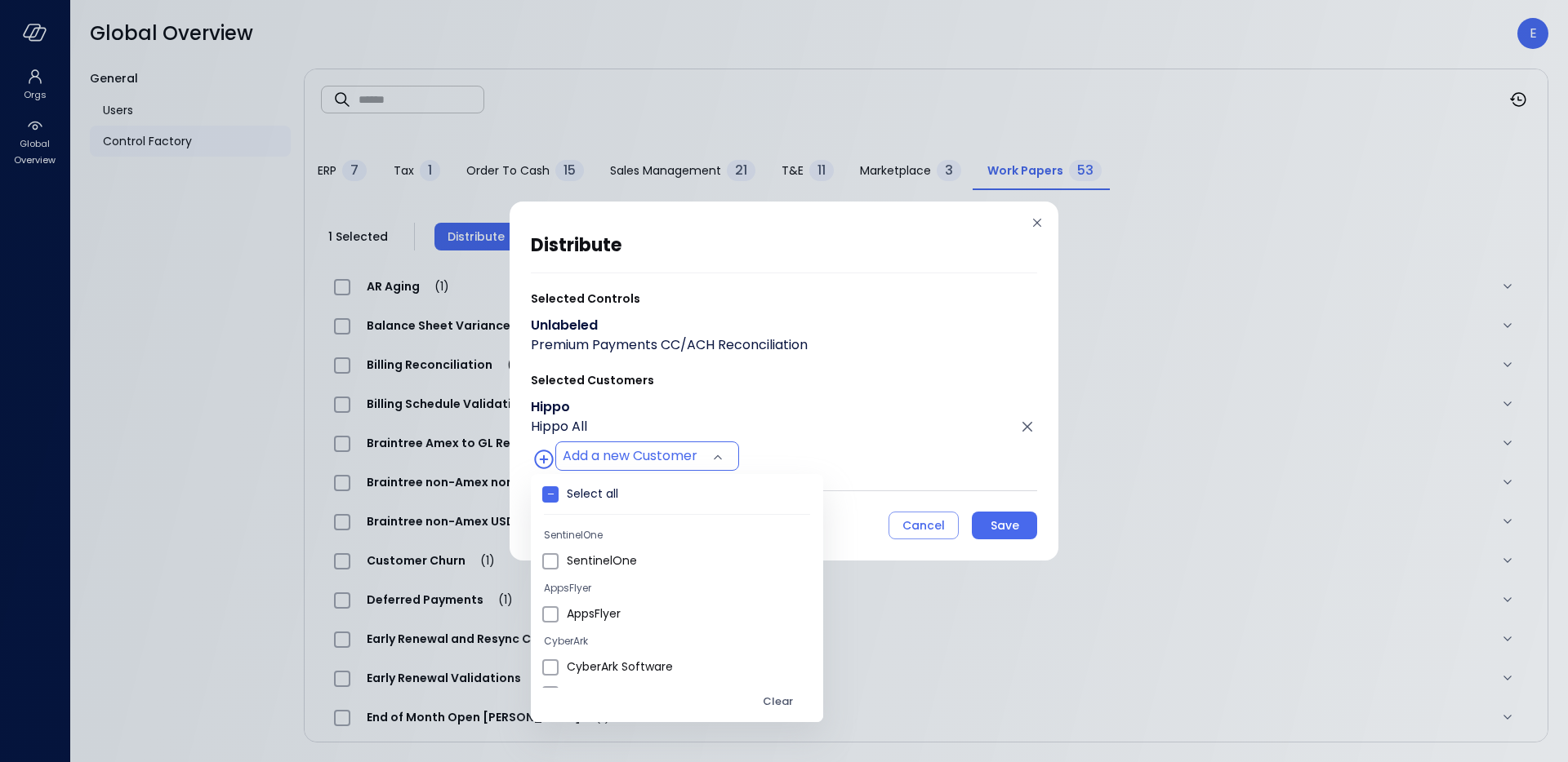
click at [1000, 523] on div at bounding box center [784, 381] width 1568 height 762
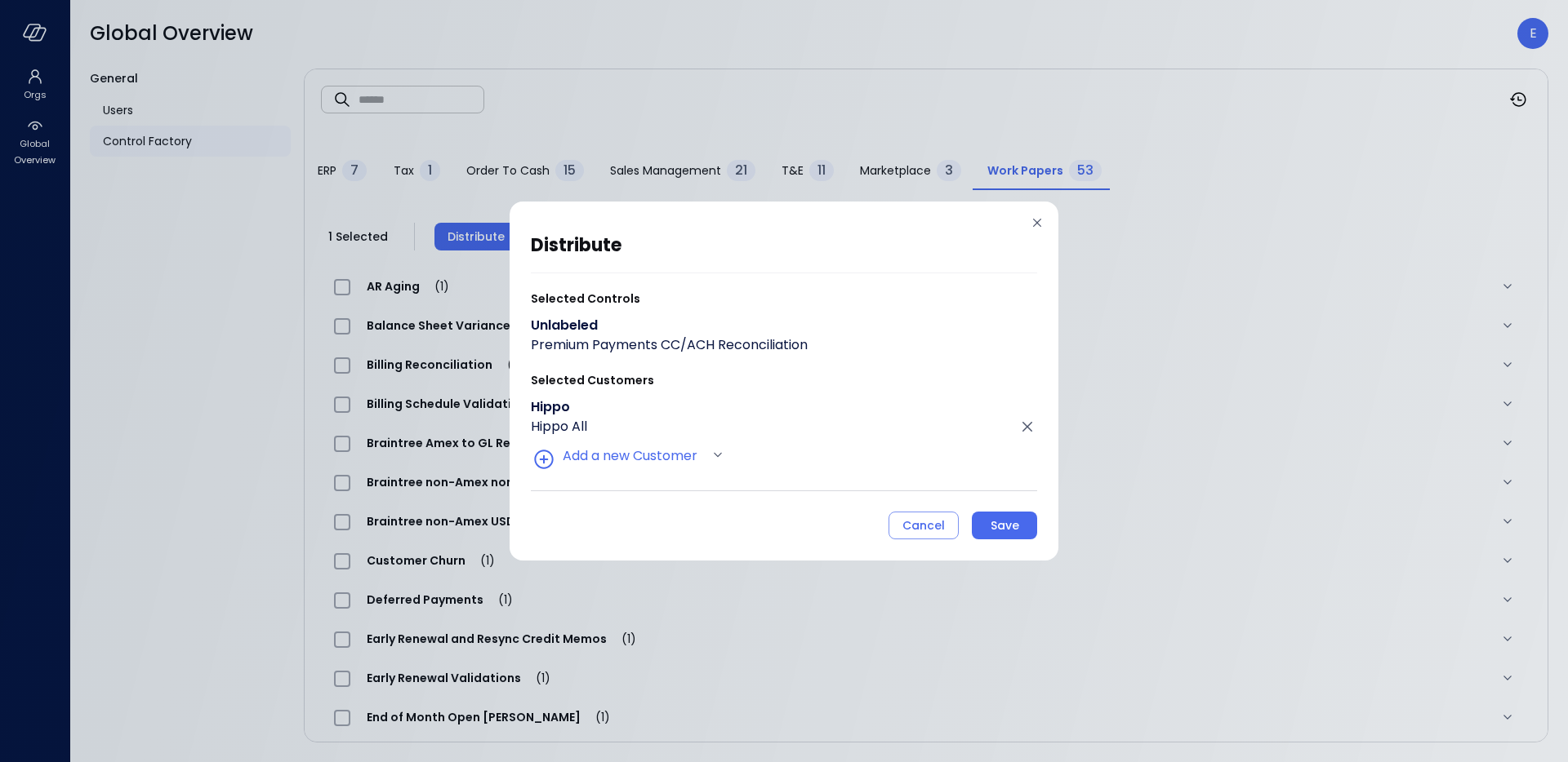
click at [1000, 523] on div "Save" at bounding box center [1004, 526] width 29 height 20
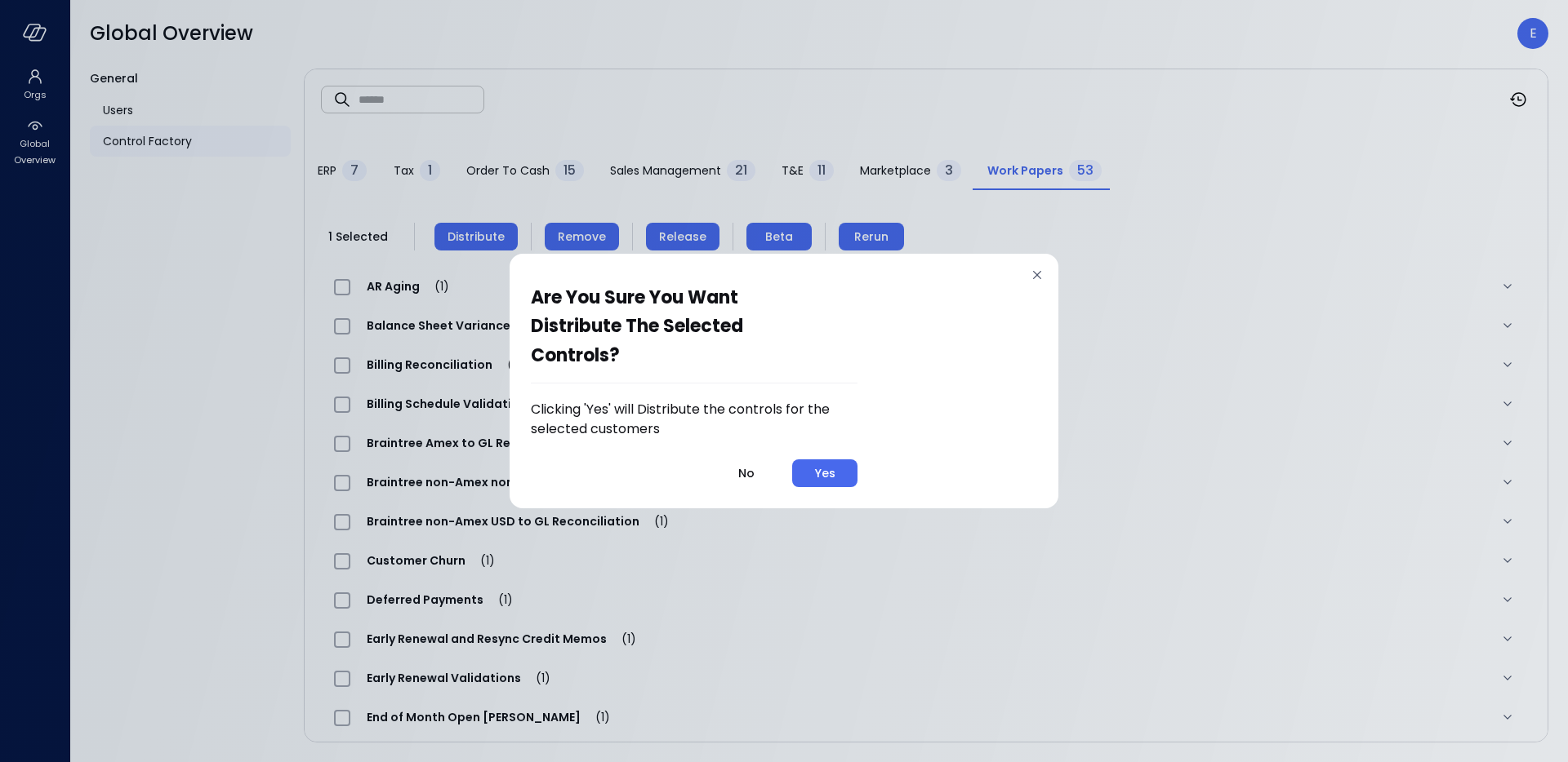
click at [804, 473] on button "Yes" at bounding box center [824, 474] width 65 height 28
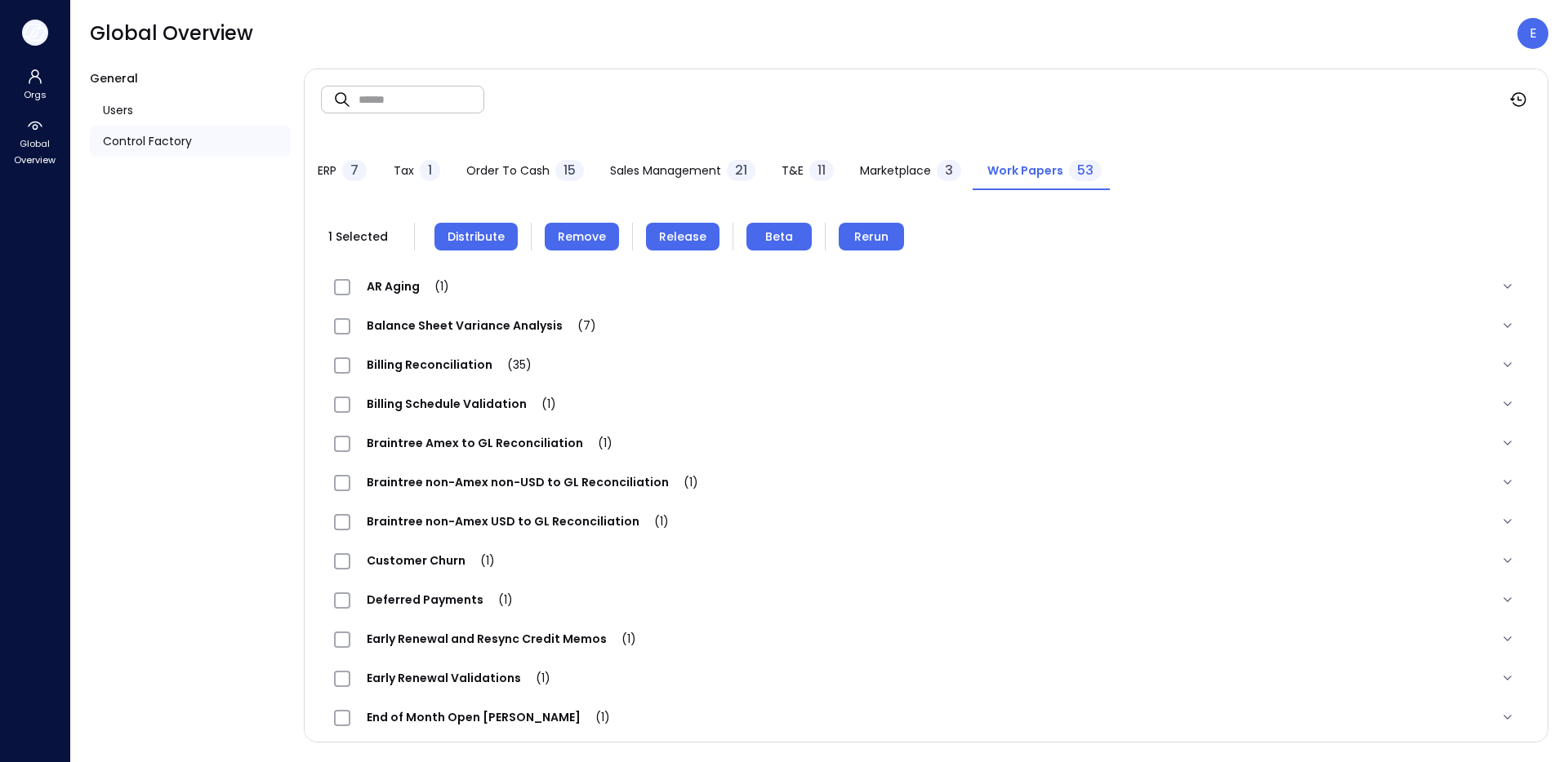
click at [30, 35] on icon "button" at bounding box center [38, 33] width 16 height 12
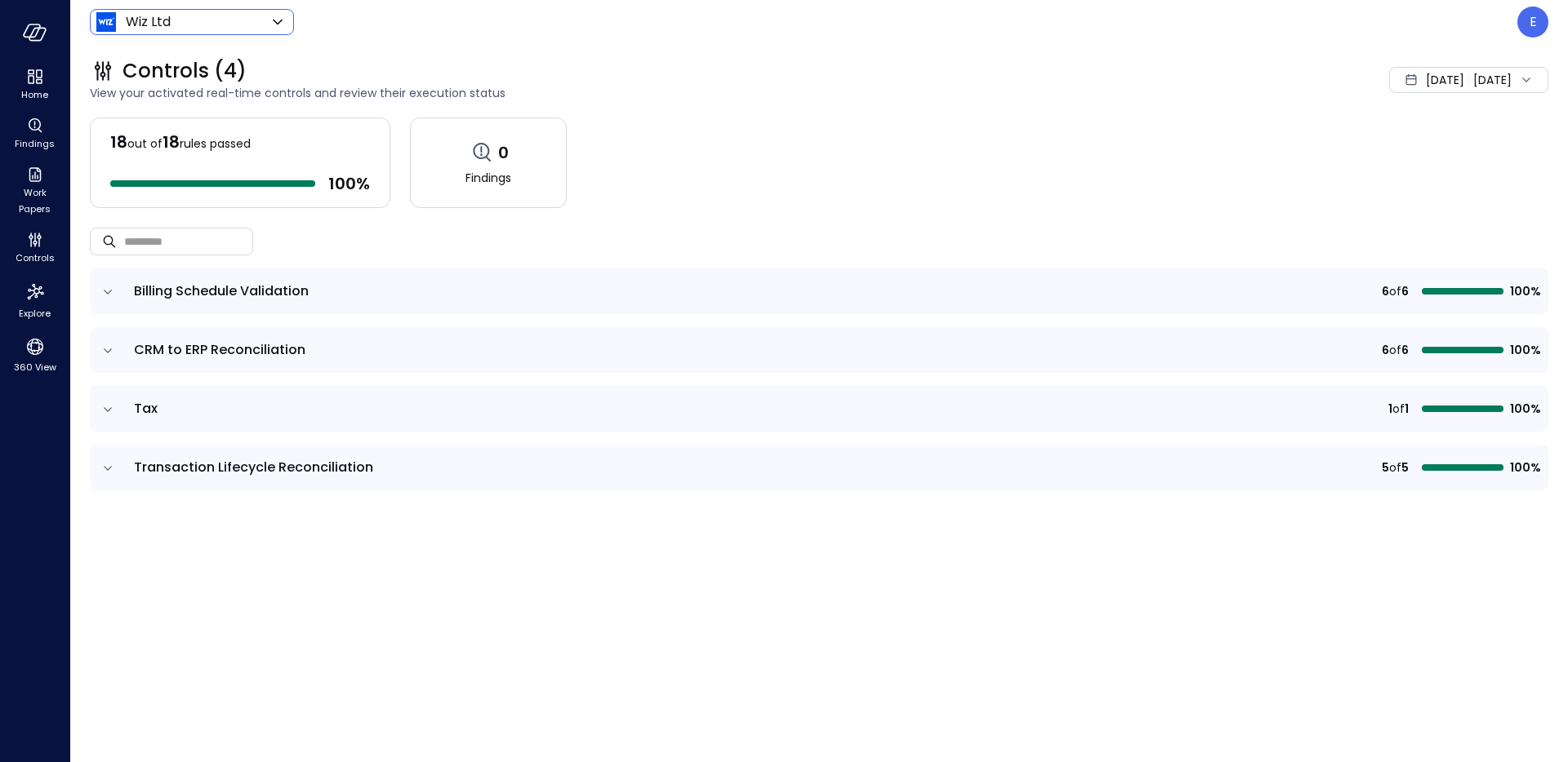
click at [185, 26] on body "Home Findings Work Papers Controls Explore 360 View Wiz Ltd ****** ​ E Controls…" at bounding box center [784, 381] width 1568 height 762
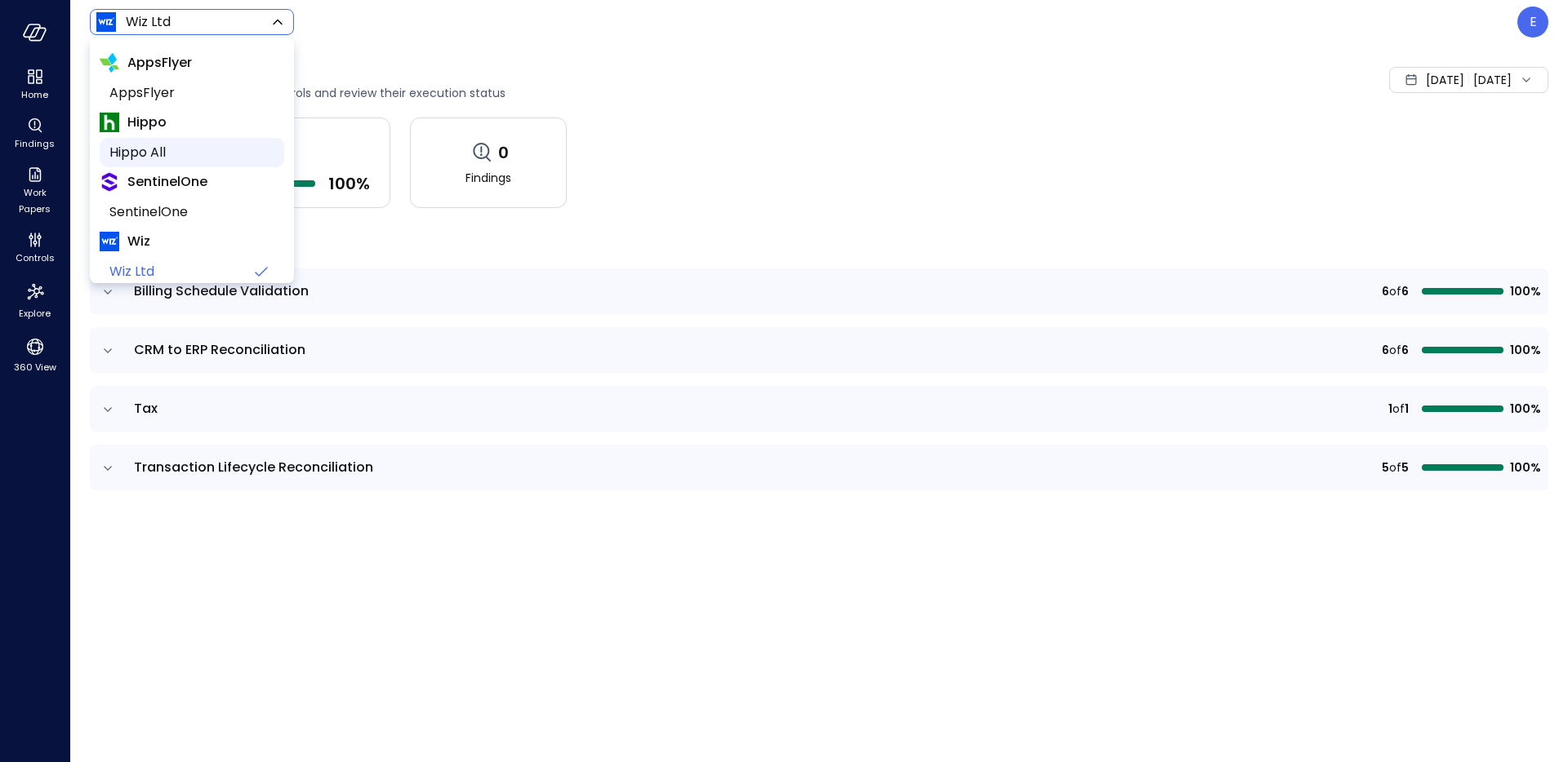
click at [182, 153] on span "Hippo All" at bounding box center [190, 153] width 162 height 20
type input "*******"
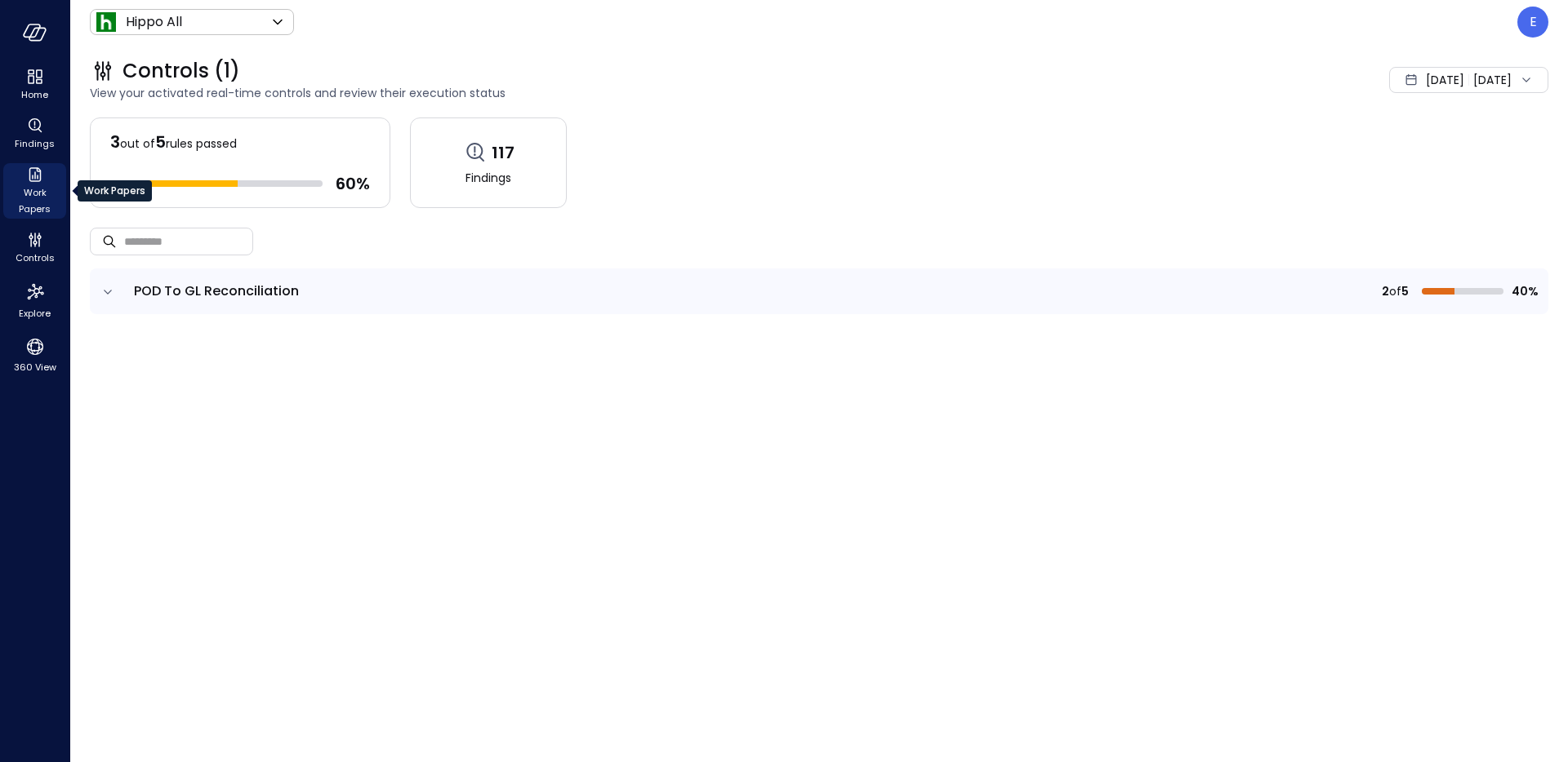
click at [27, 182] on icon "Work Papers" at bounding box center [35, 175] width 20 height 20
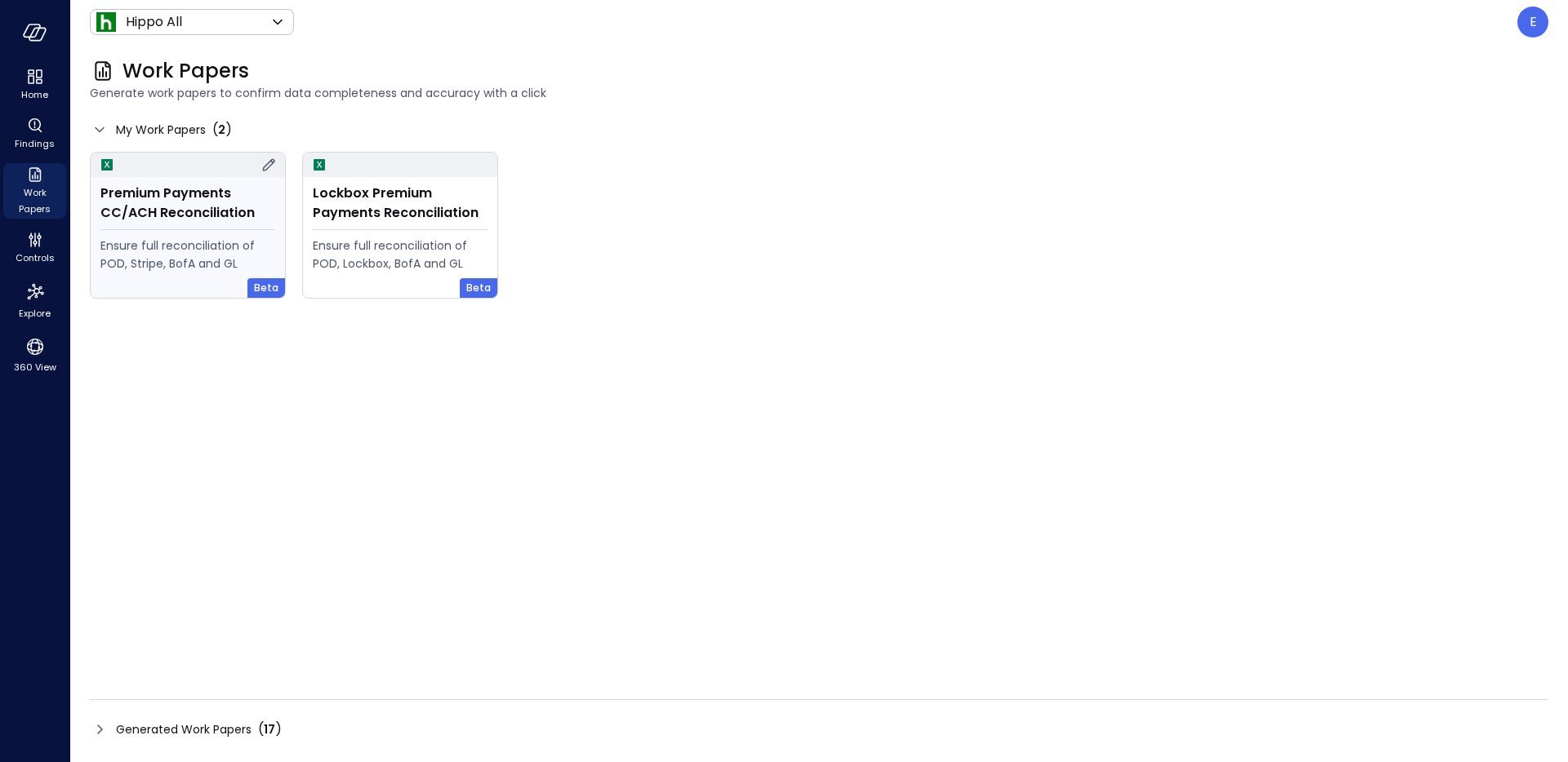
click at [216, 252] on div "Ensure full reconciliation of POD, Stripe, BofA and GL" at bounding box center [188, 255] width 175 height 36
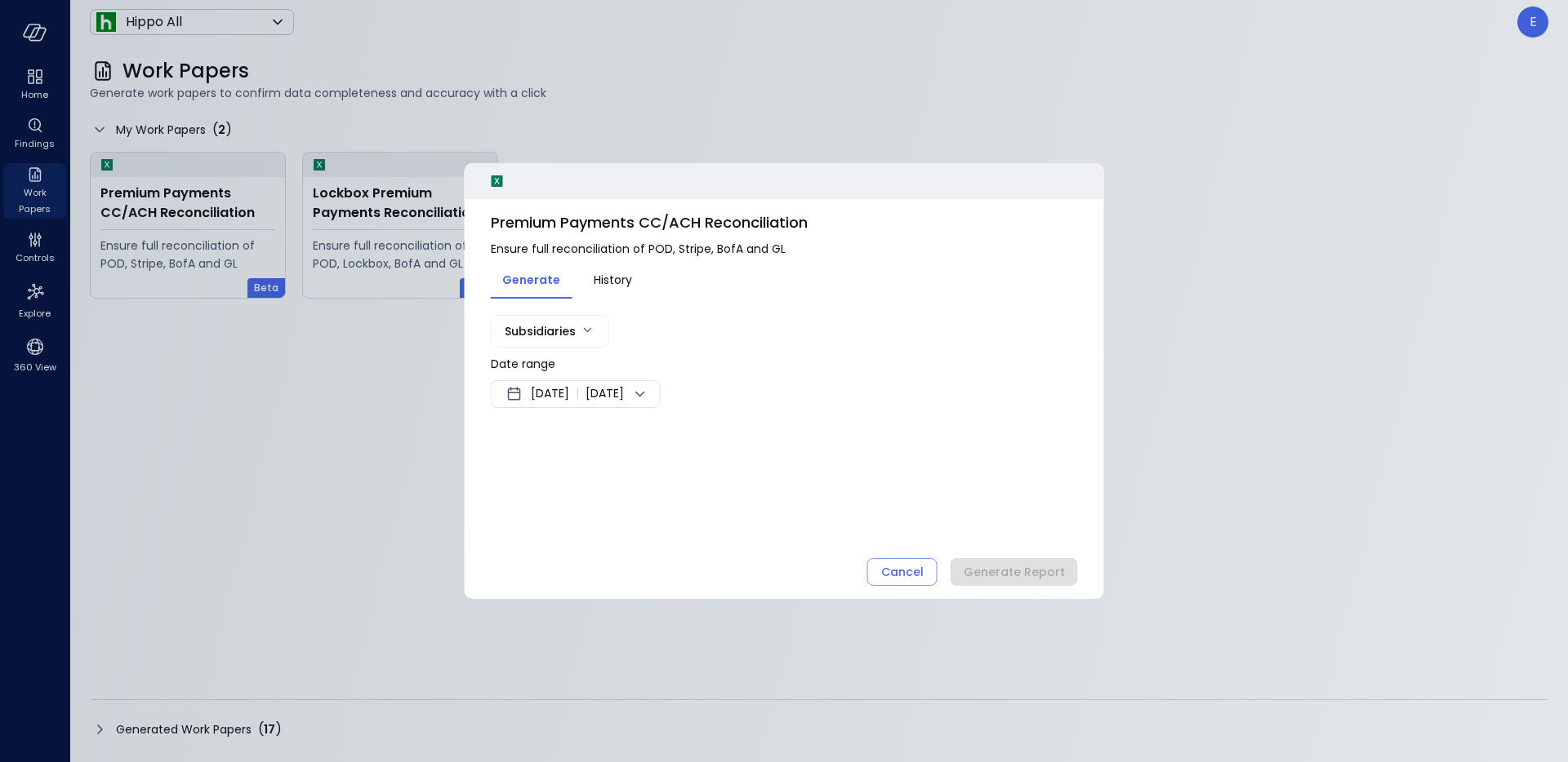
click at [569, 390] on span "Aug 11, 2025" at bounding box center [550, 394] width 38 height 20
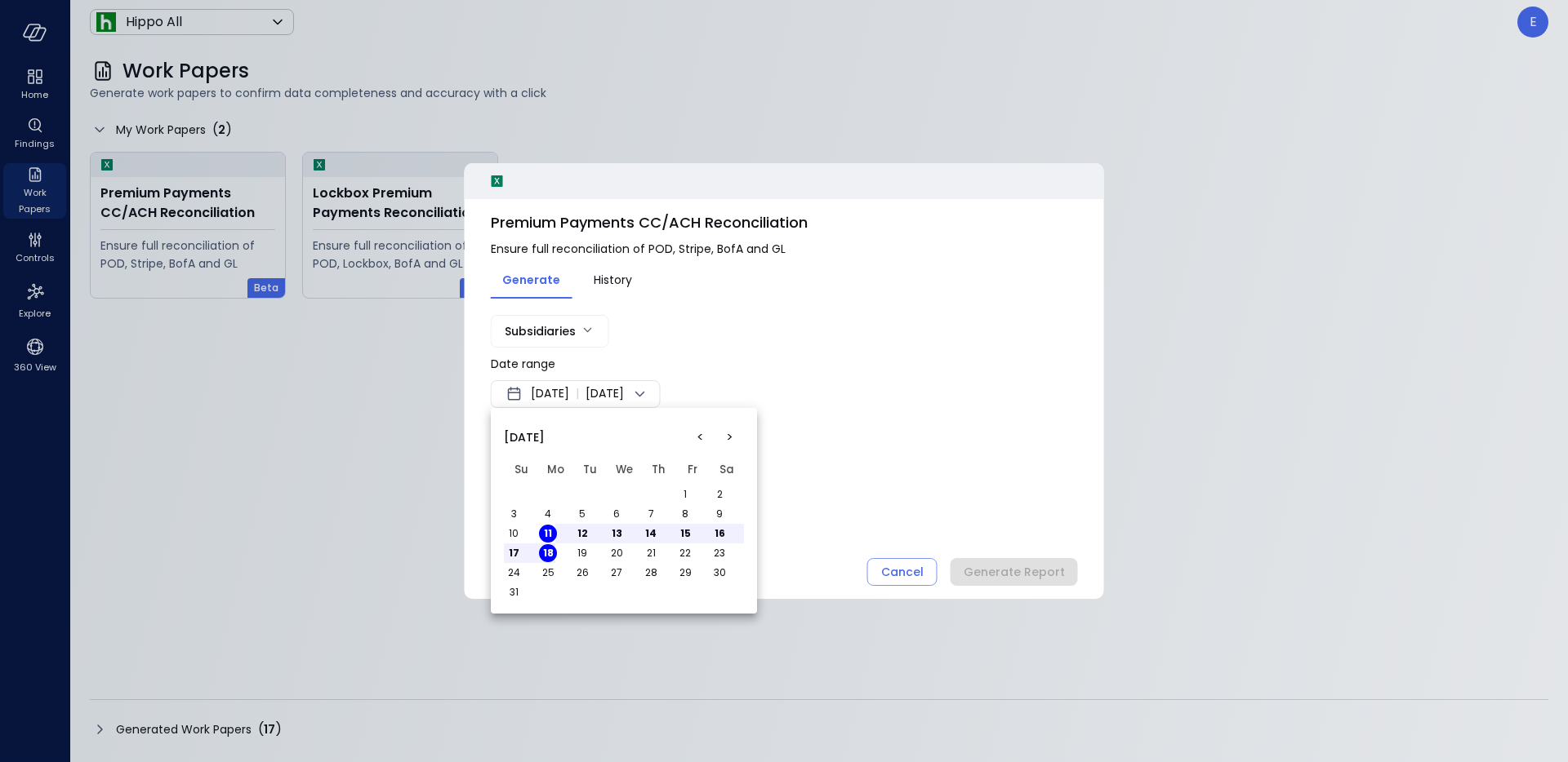
click at [701, 438] on button "<" at bounding box center [699, 438] width 29 height 29
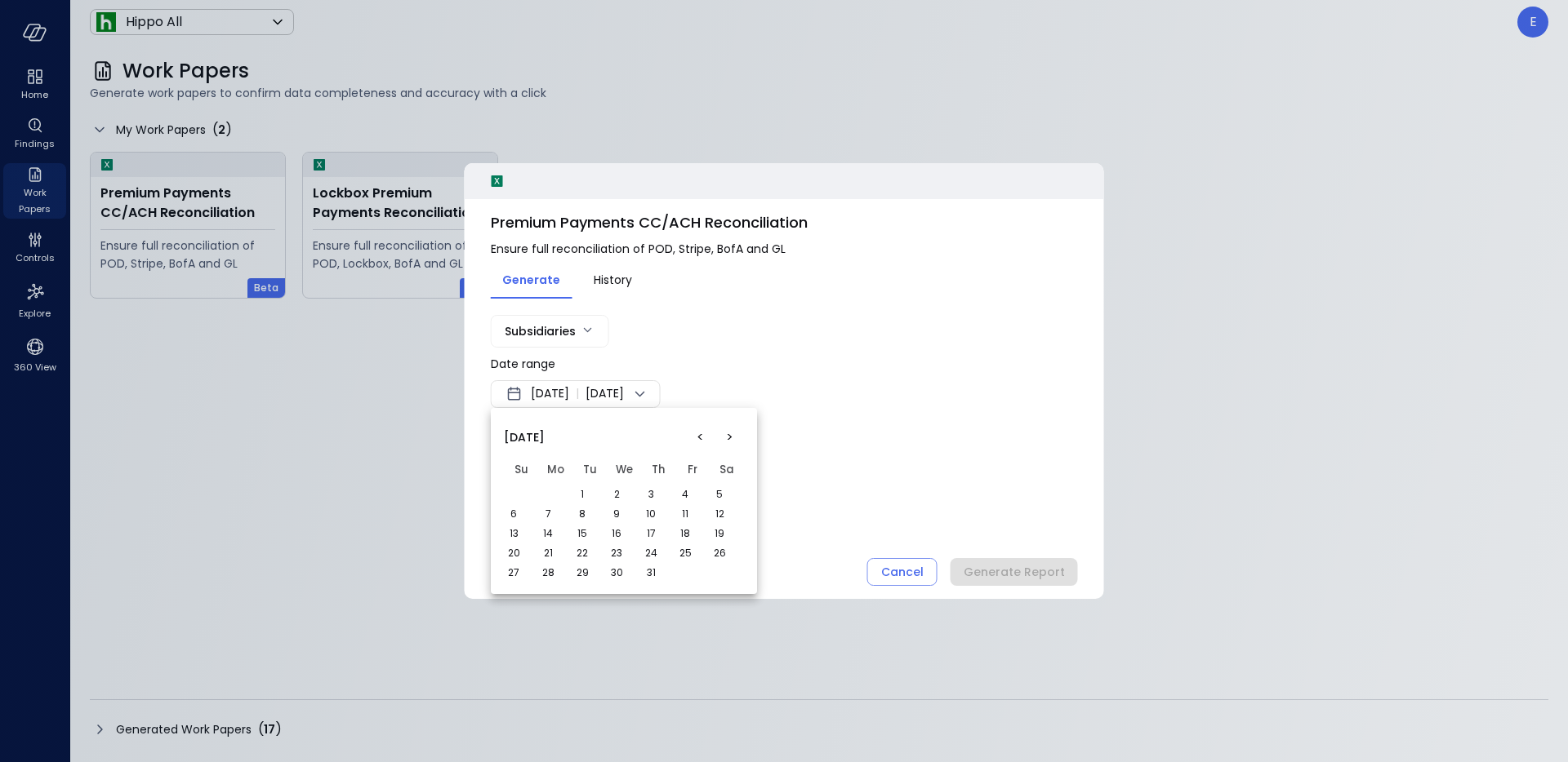
click at [581, 491] on button "1" at bounding box center [583, 495] width 18 height 18
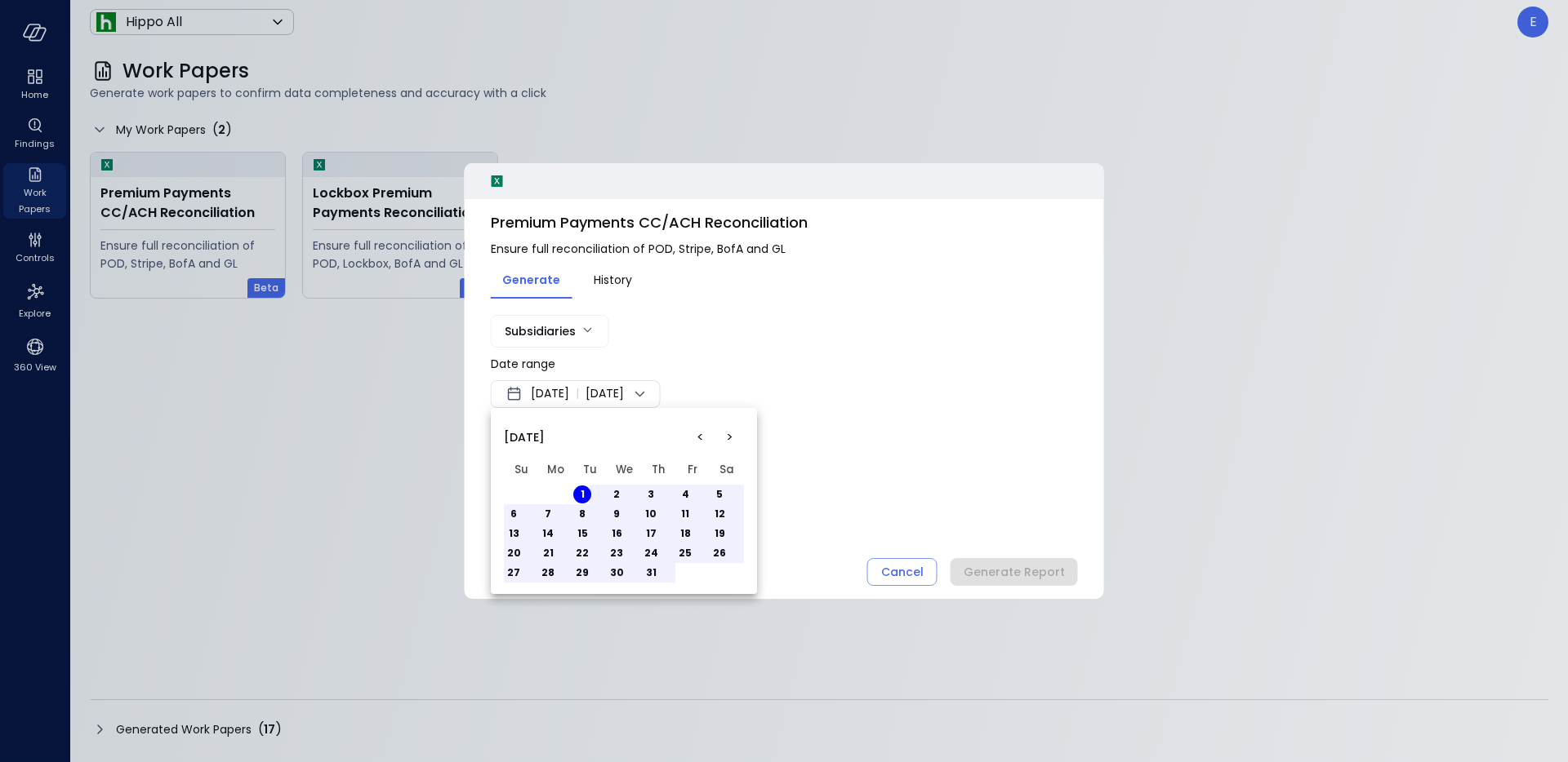
click at [647, 573] on button "31" at bounding box center [650, 573] width 18 height 18
click at [896, 478] on div at bounding box center [784, 381] width 1568 height 762
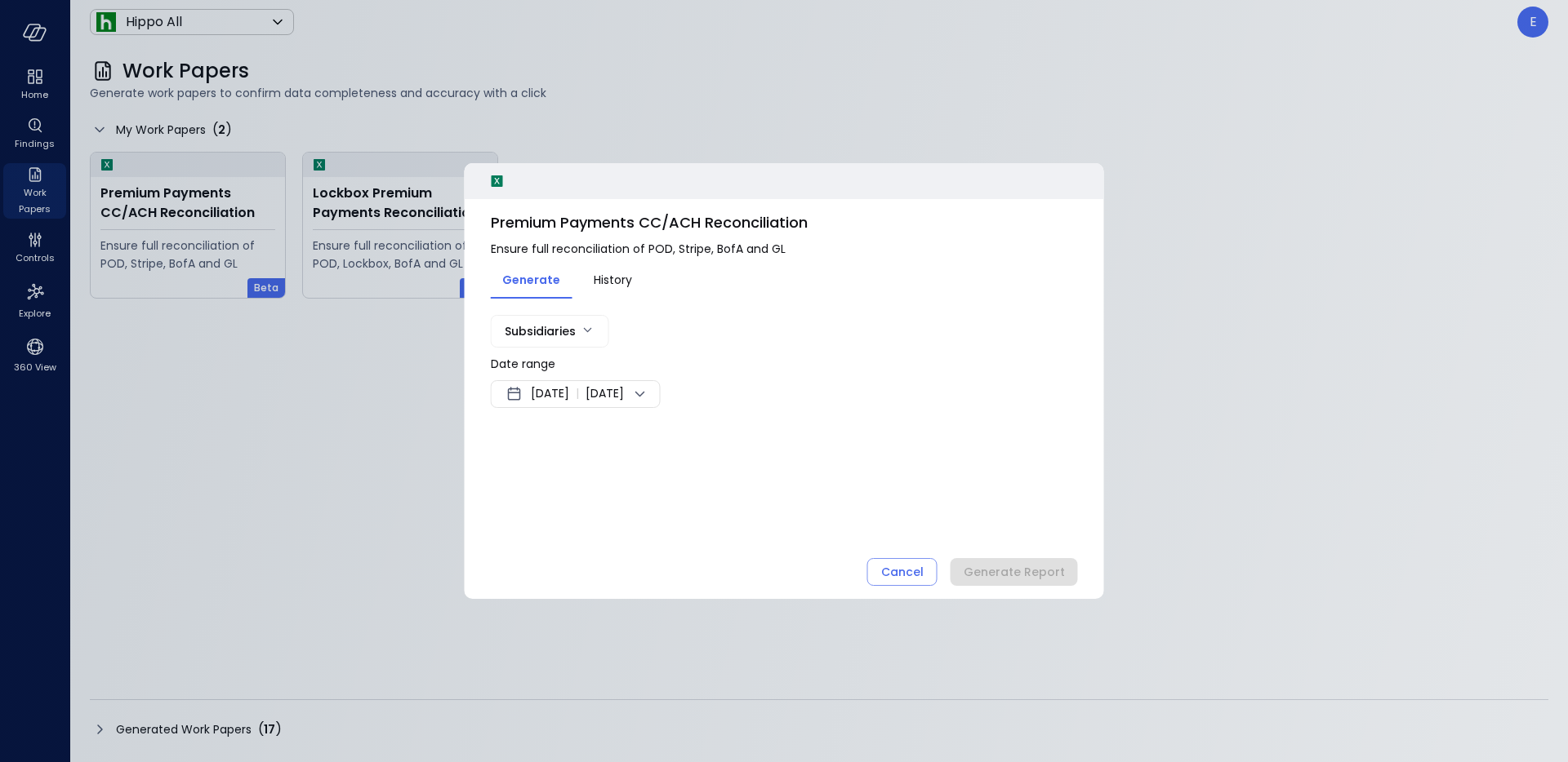
click at [567, 323] on body "Home Findings Work Papers Controls Explore 360 View Hippo All ******* ​ E Work …" at bounding box center [784, 381] width 1568 height 762
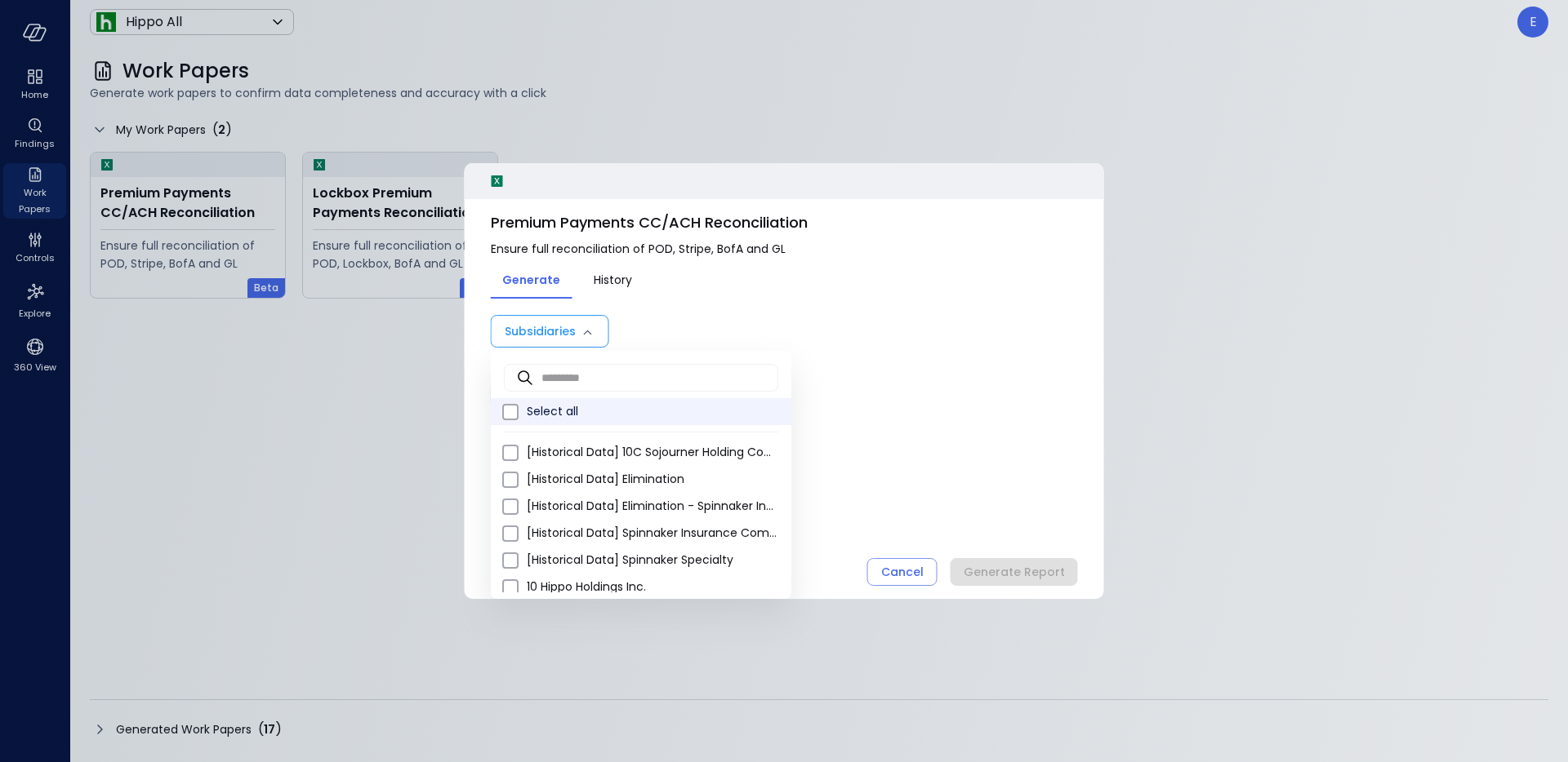
click at [560, 414] on span "Select all" at bounding box center [653, 412] width 252 height 17
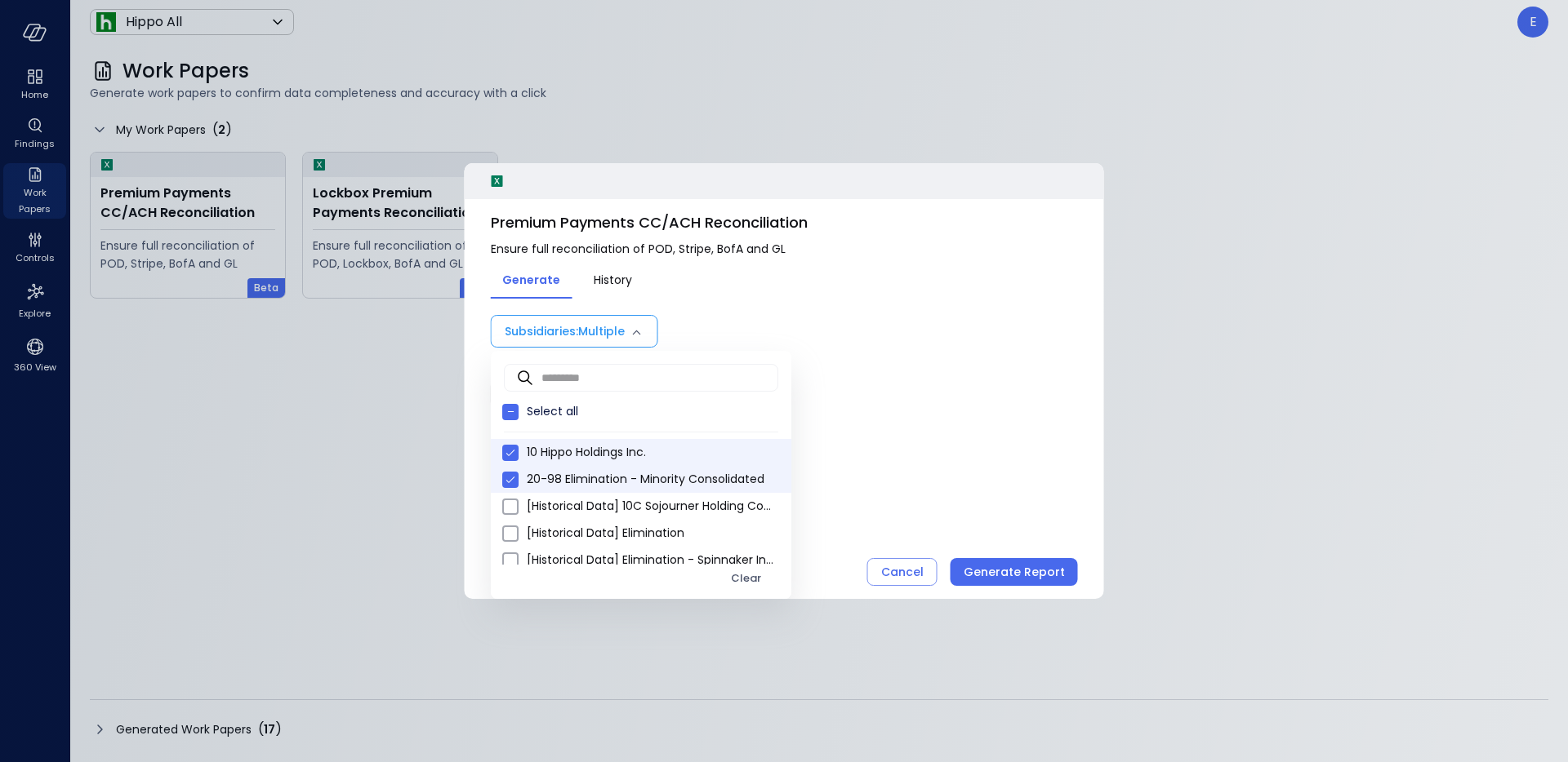
type input "*"
click at [915, 510] on div at bounding box center [784, 381] width 1568 height 762
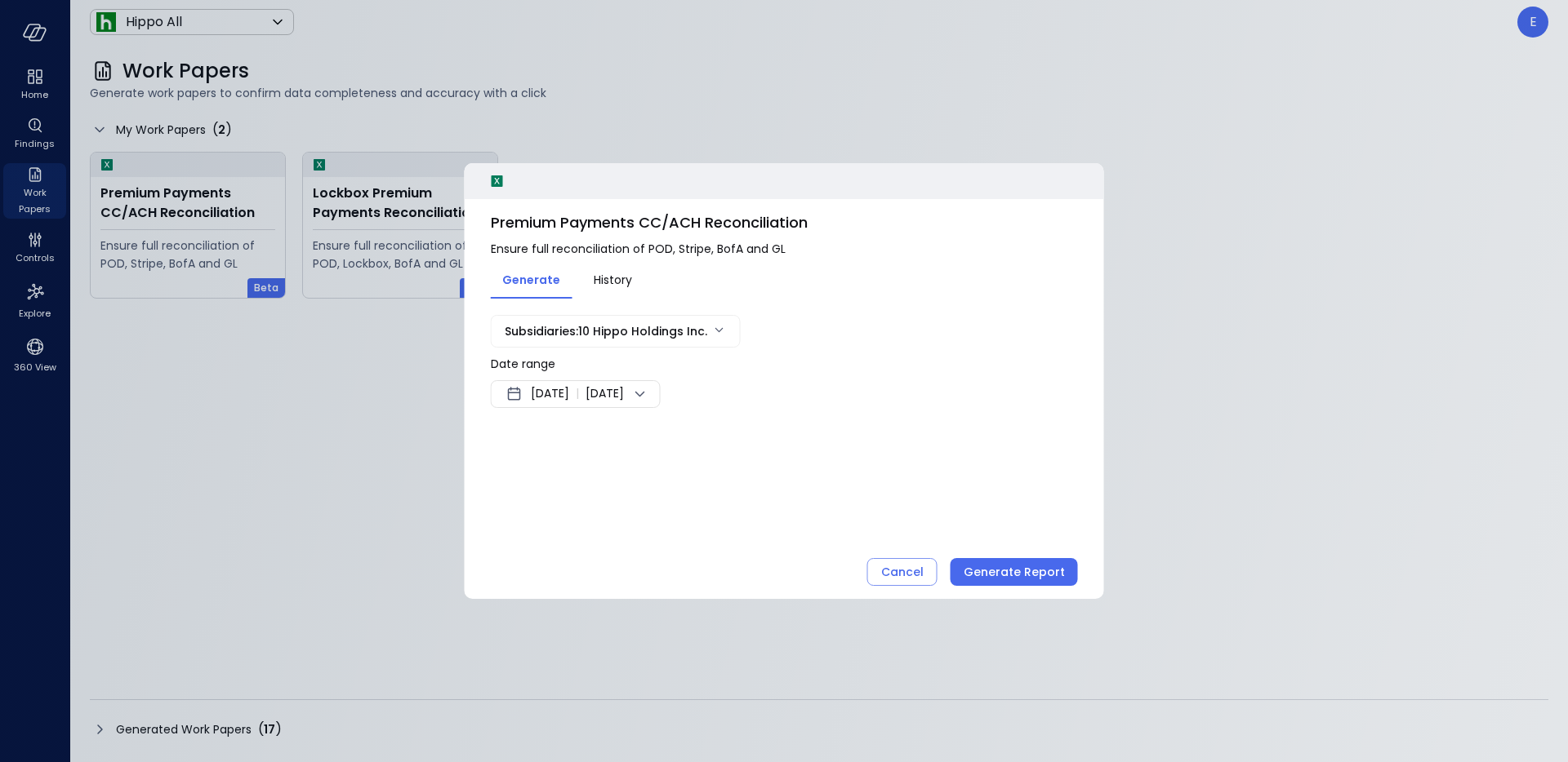
click at [1010, 570] on div "Generate Report" at bounding box center [1014, 573] width 101 height 20
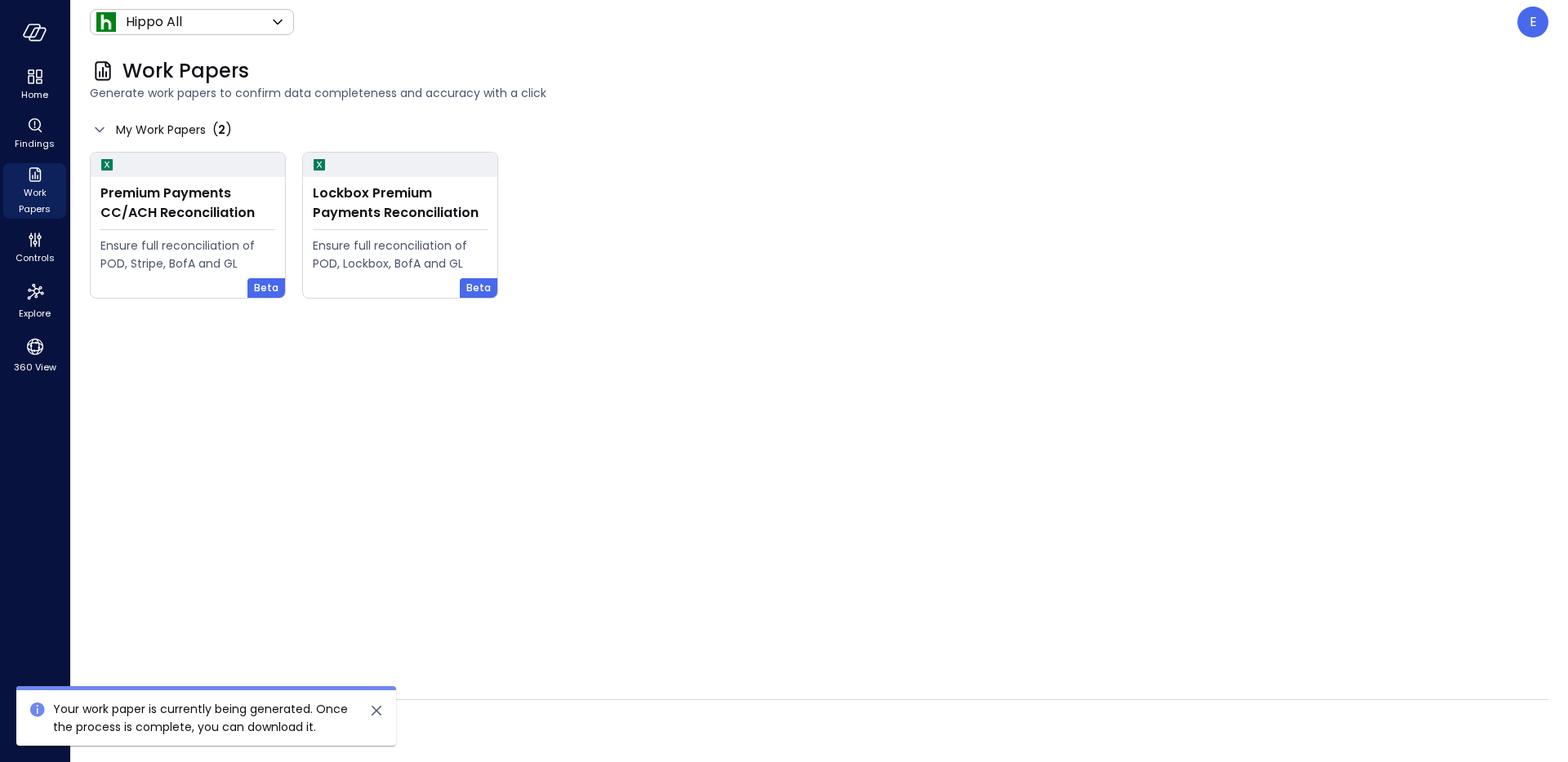
click at [378, 711] on icon "close" at bounding box center [377, 711] width 20 height 20
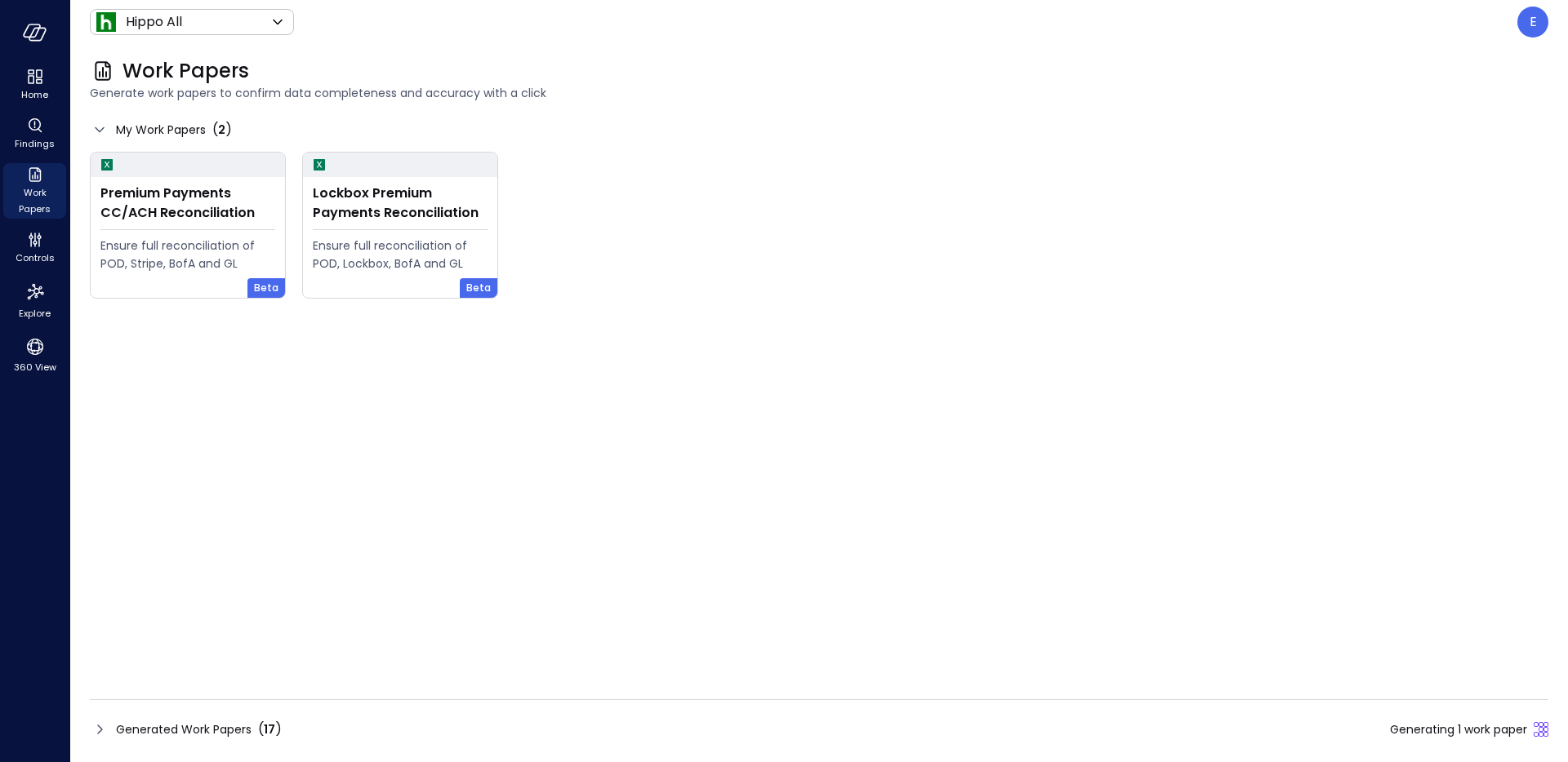
click at [236, 726] on span "Generated Work Papers" at bounding box center [184, 729] width 136 height 18
click at [138, 729] on span "Generated Work Papers" at bounding box center [184, 729] width 136 height 18
click at [92, 724] on icon at bounding box center [100, 729] width 20 height 20
click at [100, 727] on icon at bounding box center [100, 729] width 5 height 10
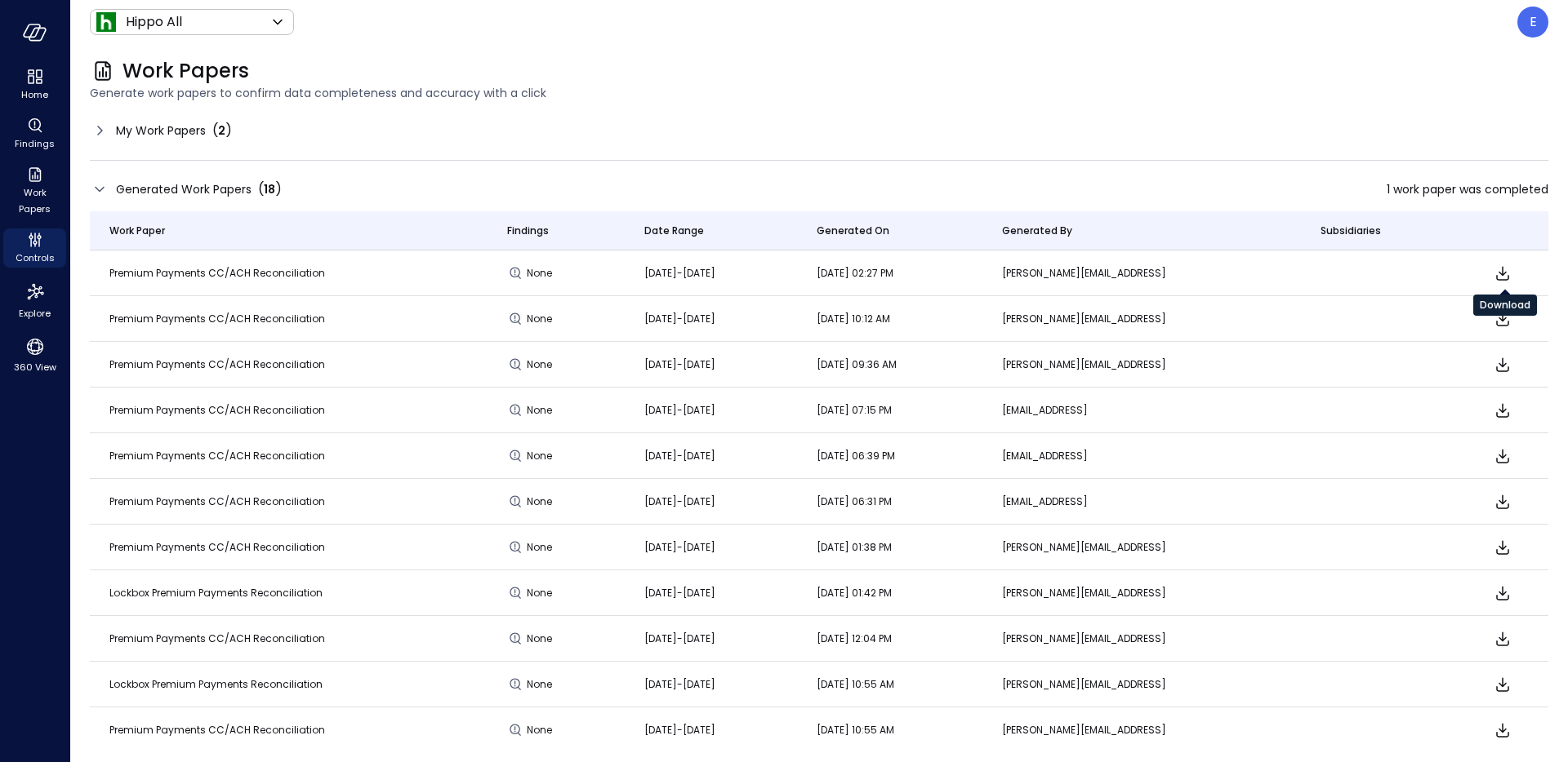
click at [1501, 273] on icon "Download" at bounding box center [1503, 274] width 20 height 20
